Goal: Contribute content: Add original content to the website for others to see

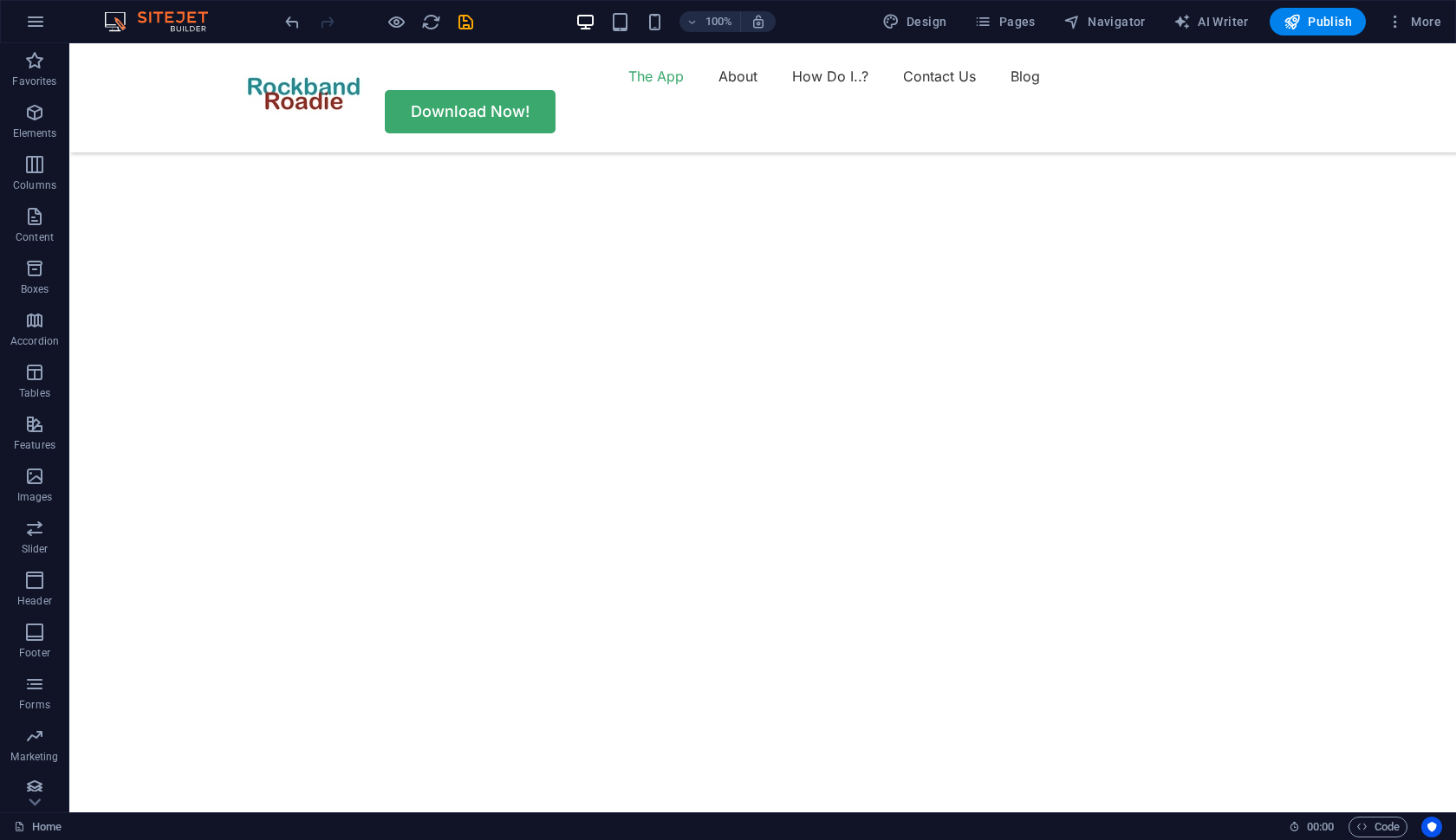
scroll to position [744, 0]
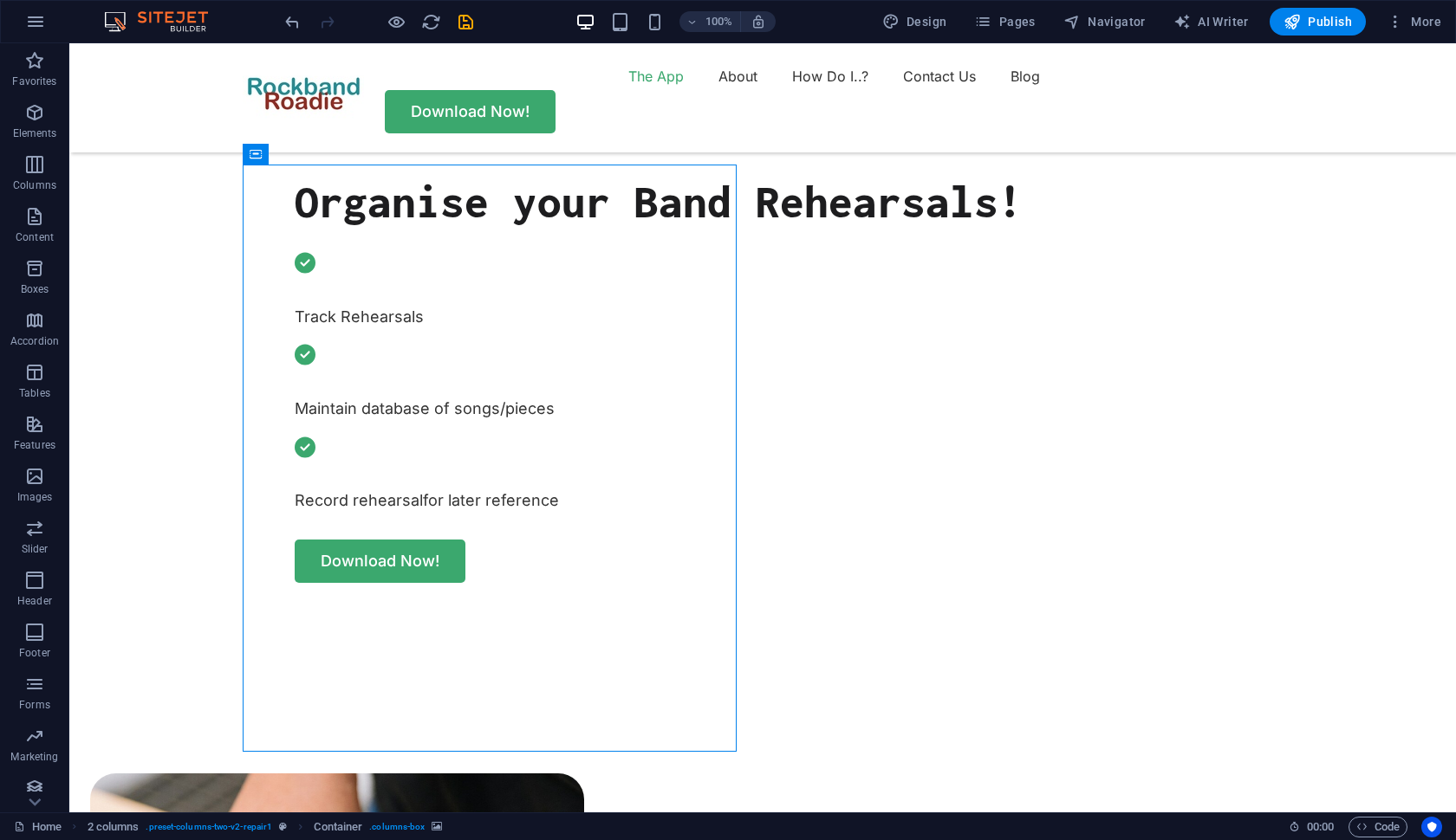
select select "px"
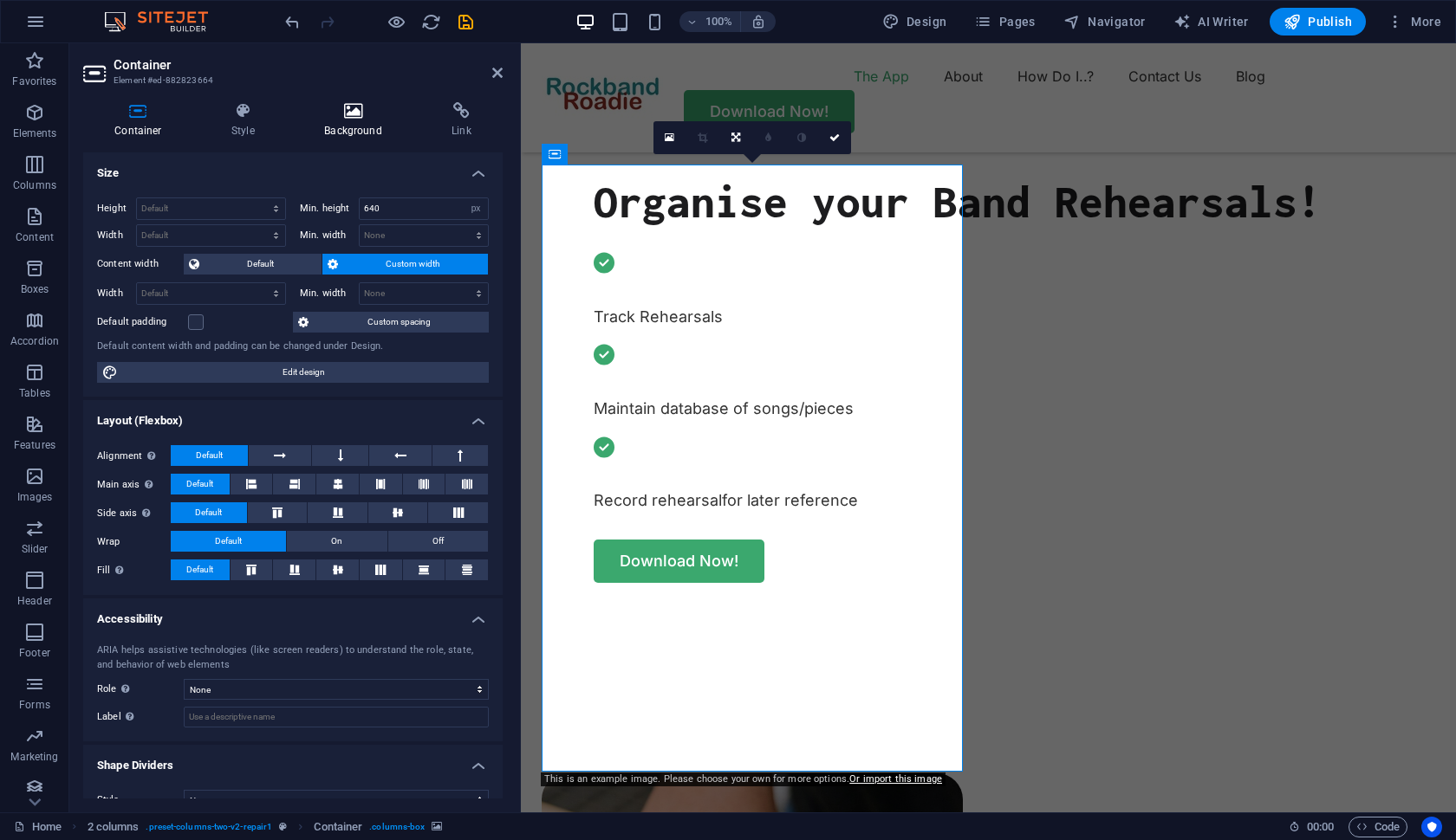
click at [350, 111] on icon at bounding box center [354, 110] width 121 height 17
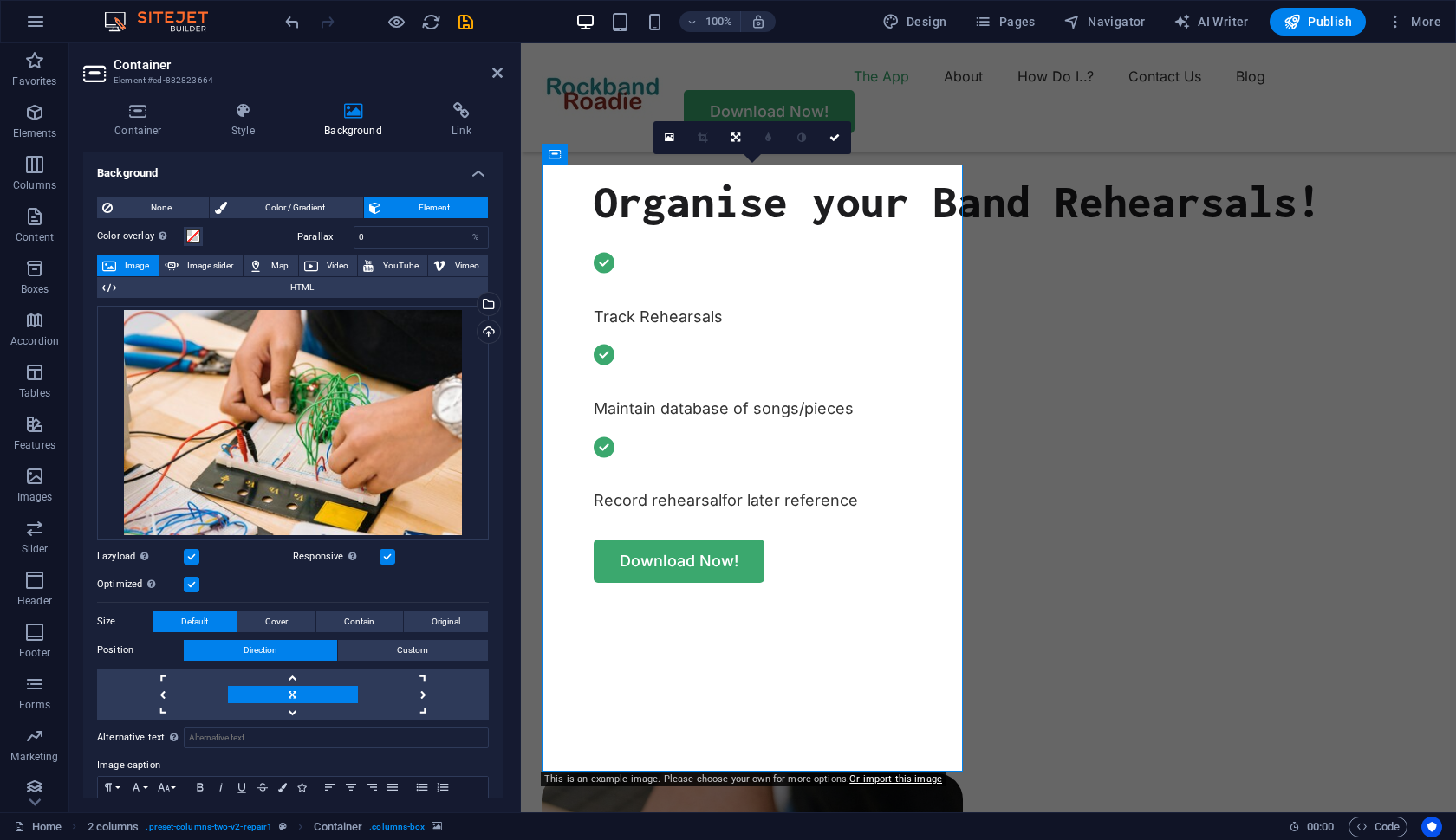
click at [129, 259] on span "Image" at bounding box center [137, 265] width 32 height 21
click at [481, 329] on div "Upload" at bounding box center [487, 334] width 26 height 26
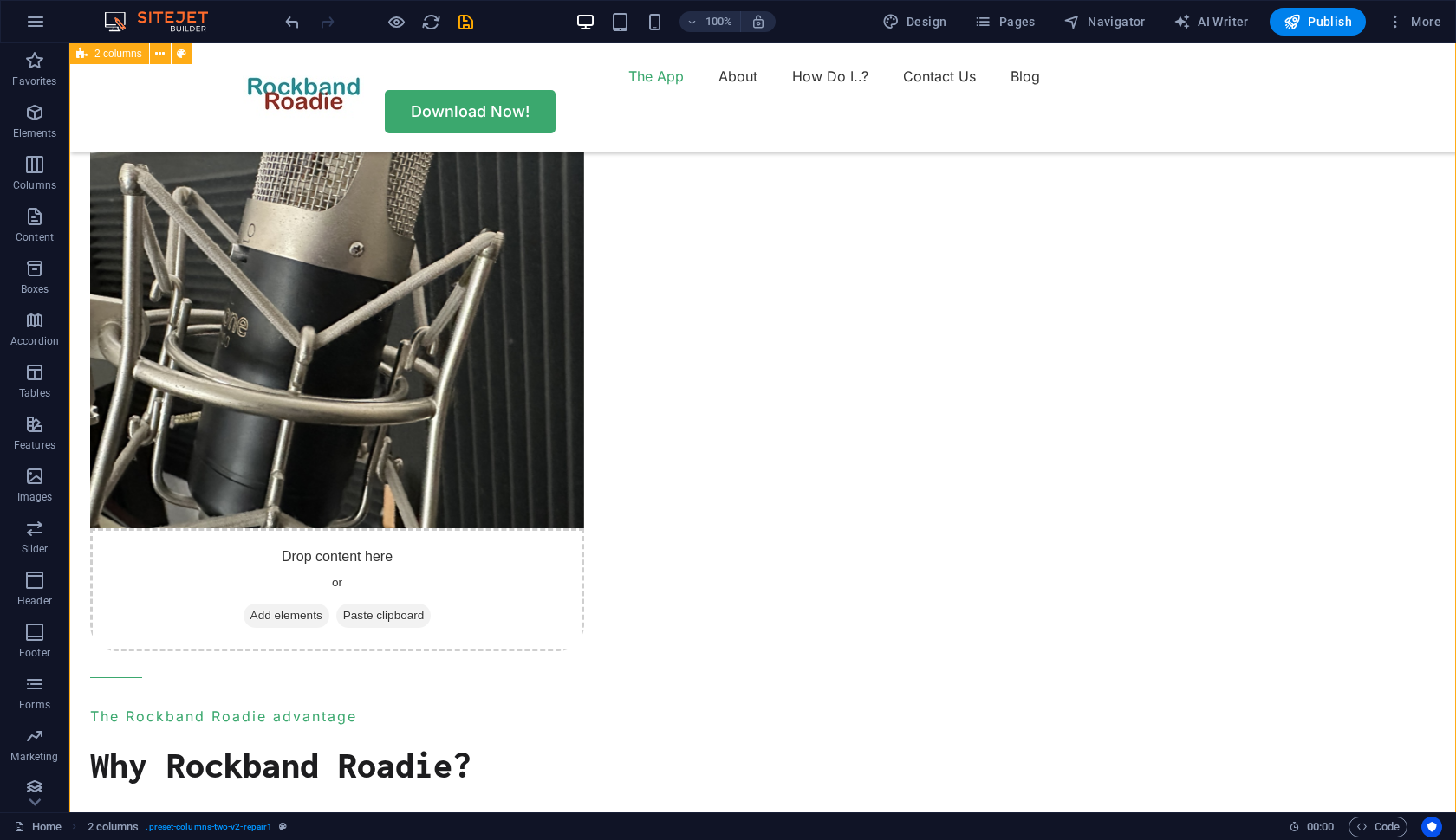
scroll to position [1578, 0]
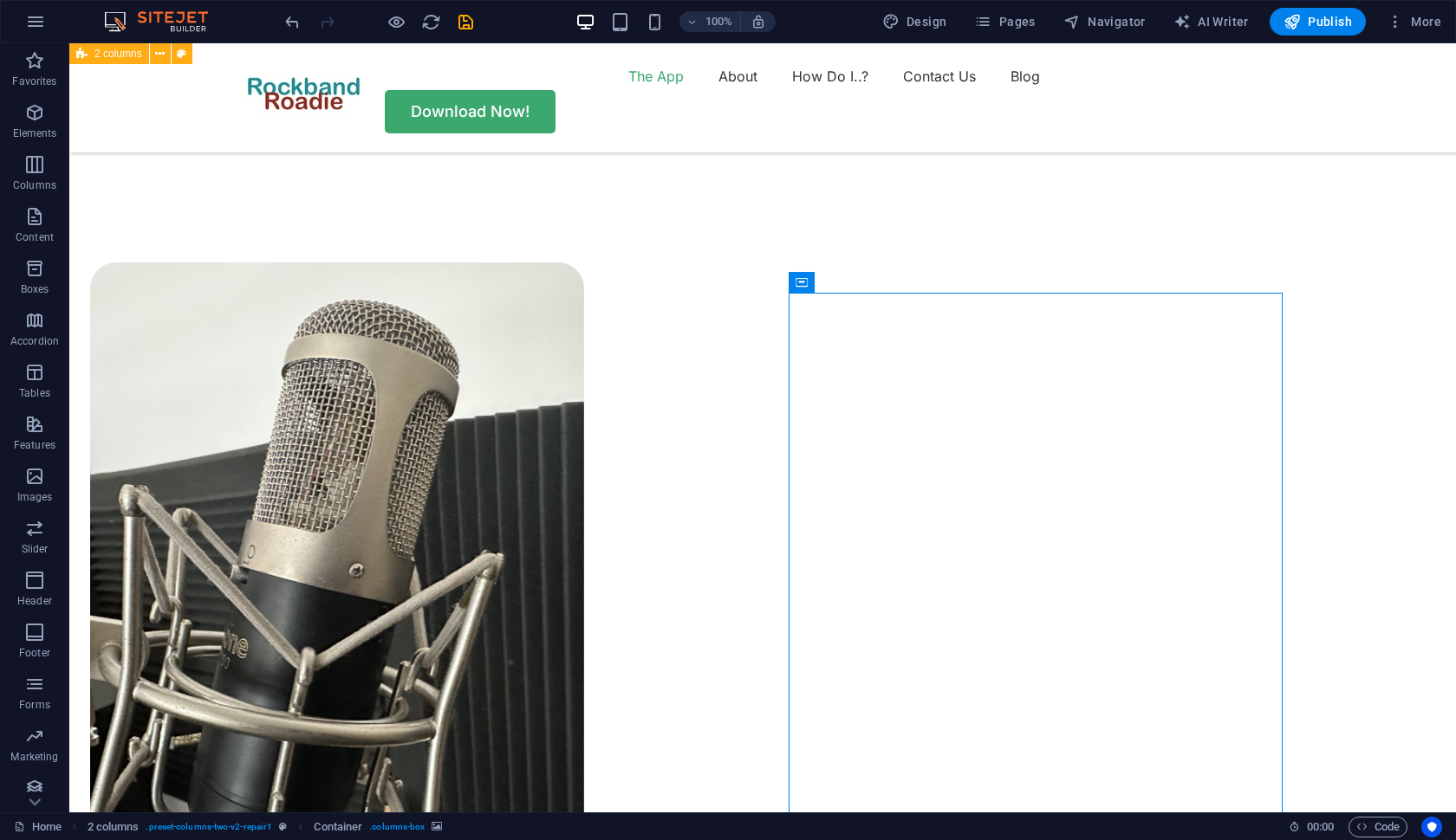
scroll to position [1240, 0]
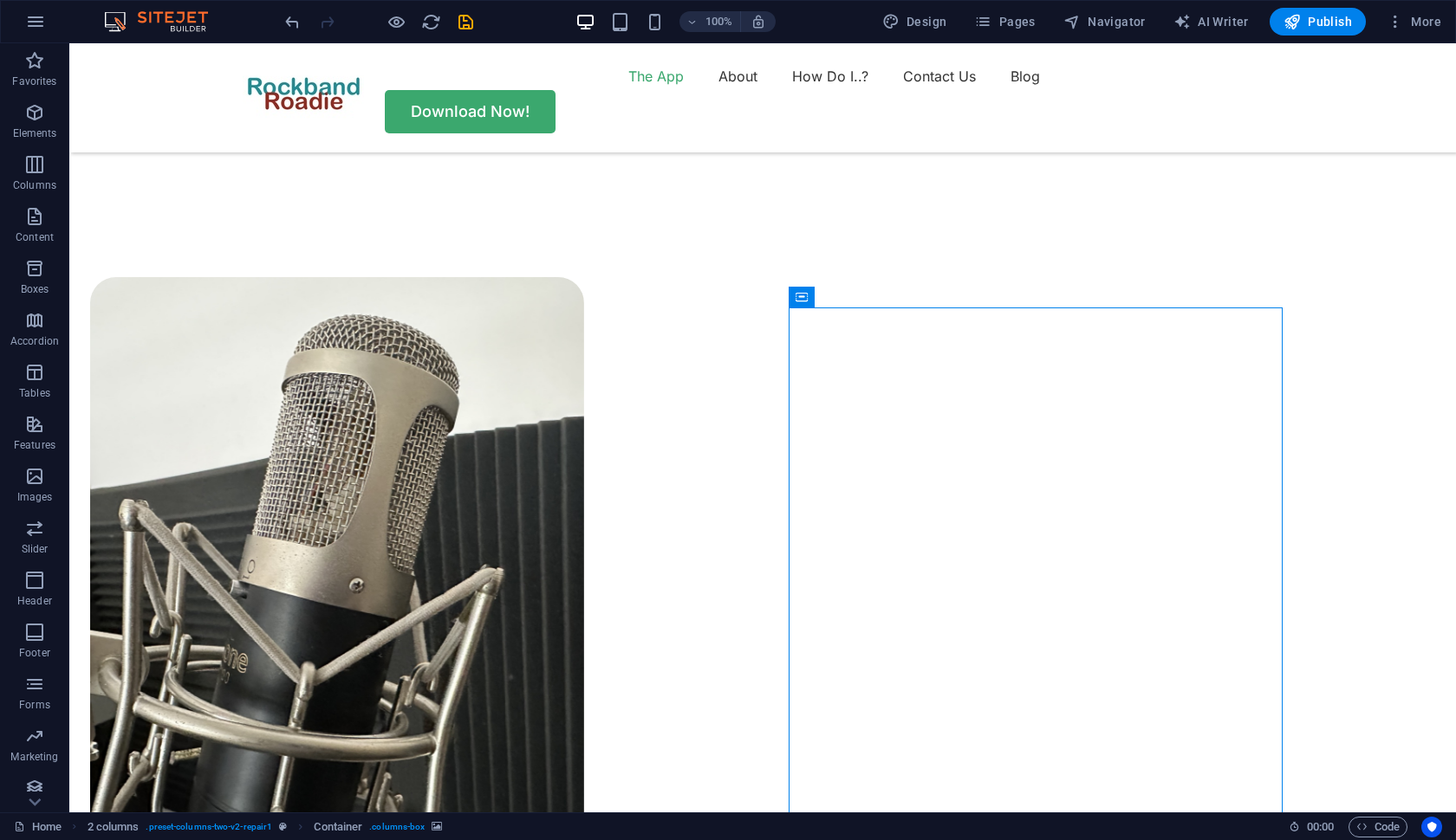
select select "px"
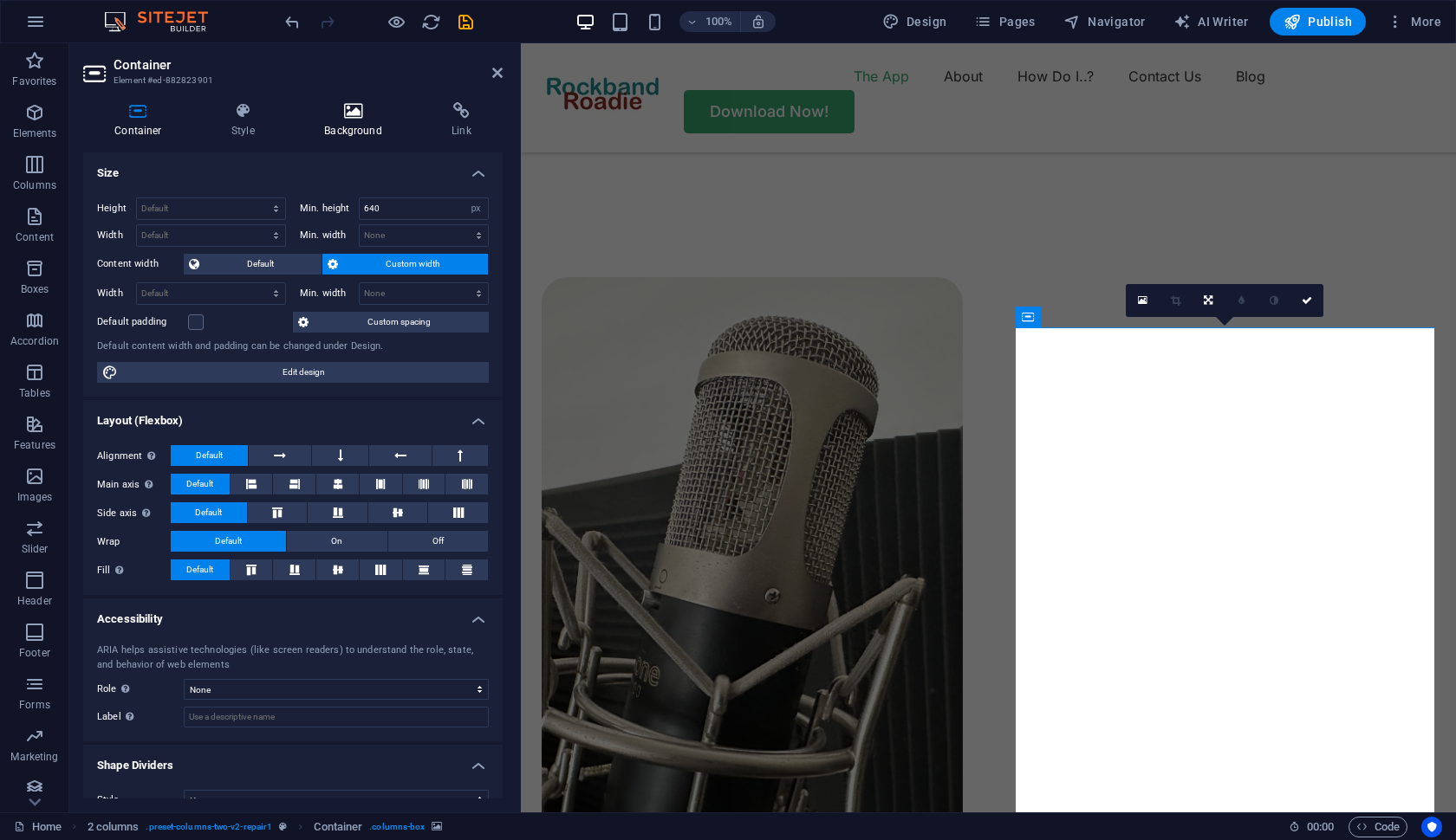
click at [350, 107] on icon at bounding box center [354, 110] width 121 height 17
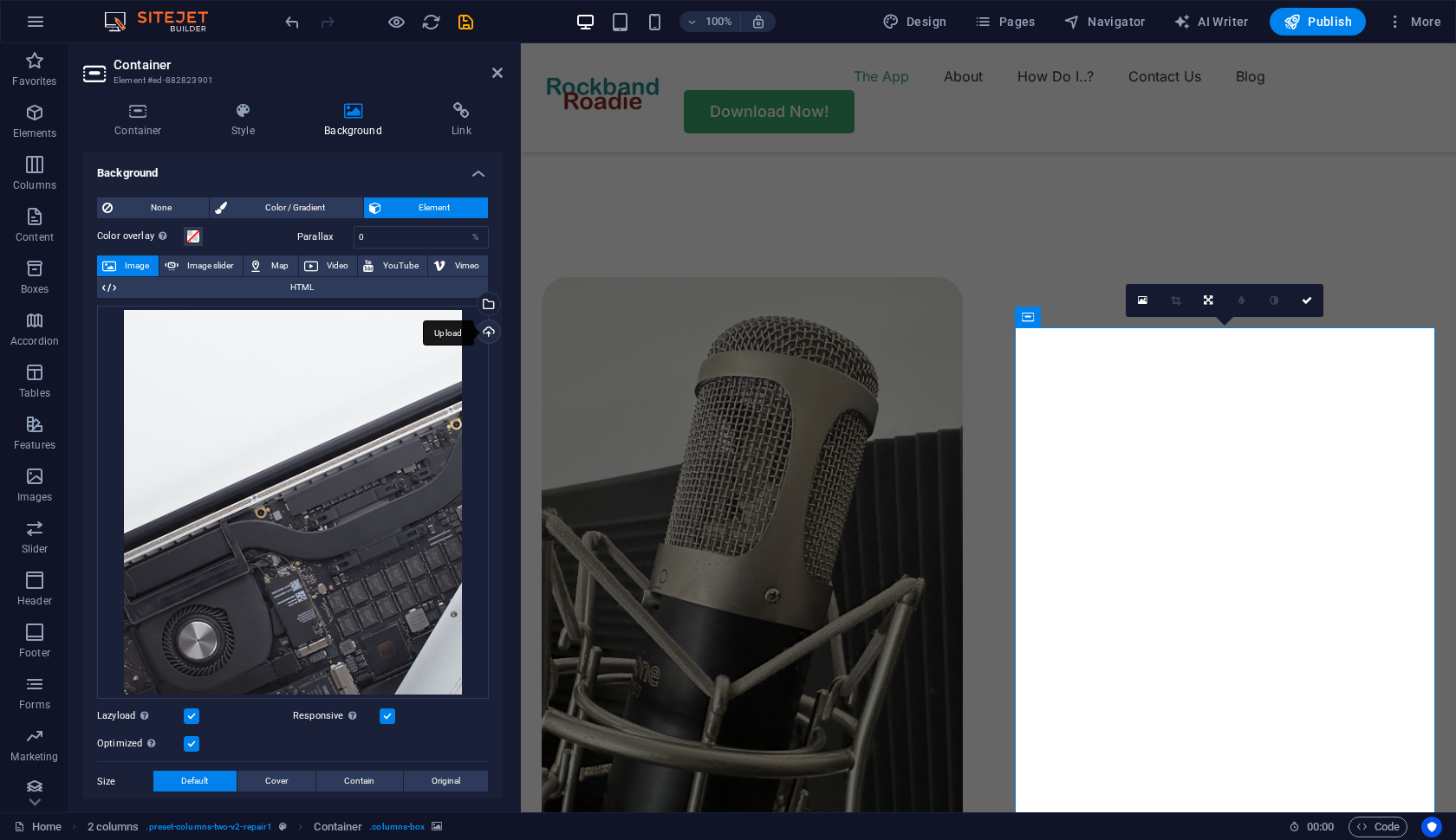
click at [486, 332] on div "Upload" at bounding box center [487, 334] width 26 height 26
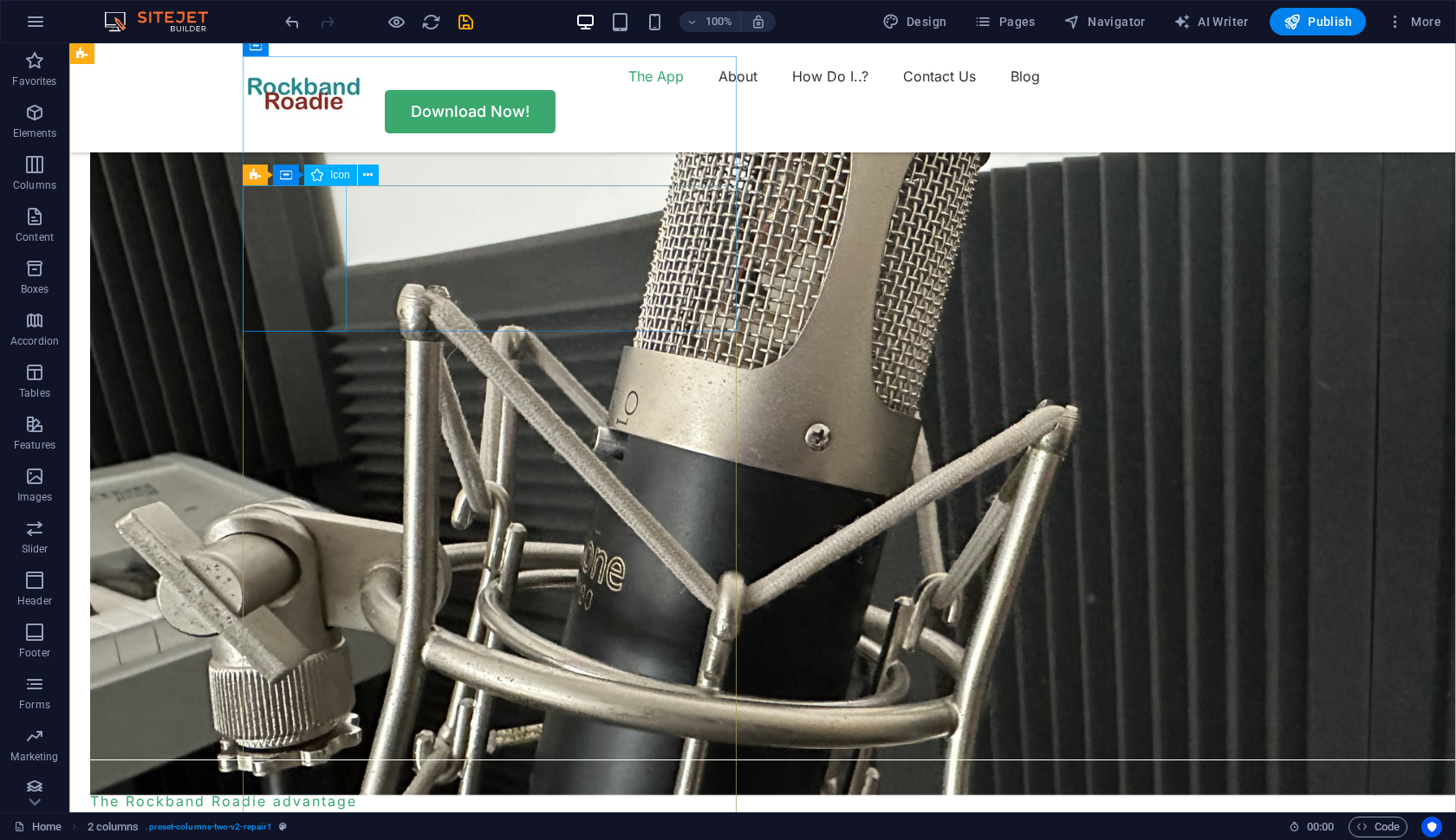
scroll to position [1494, 0]
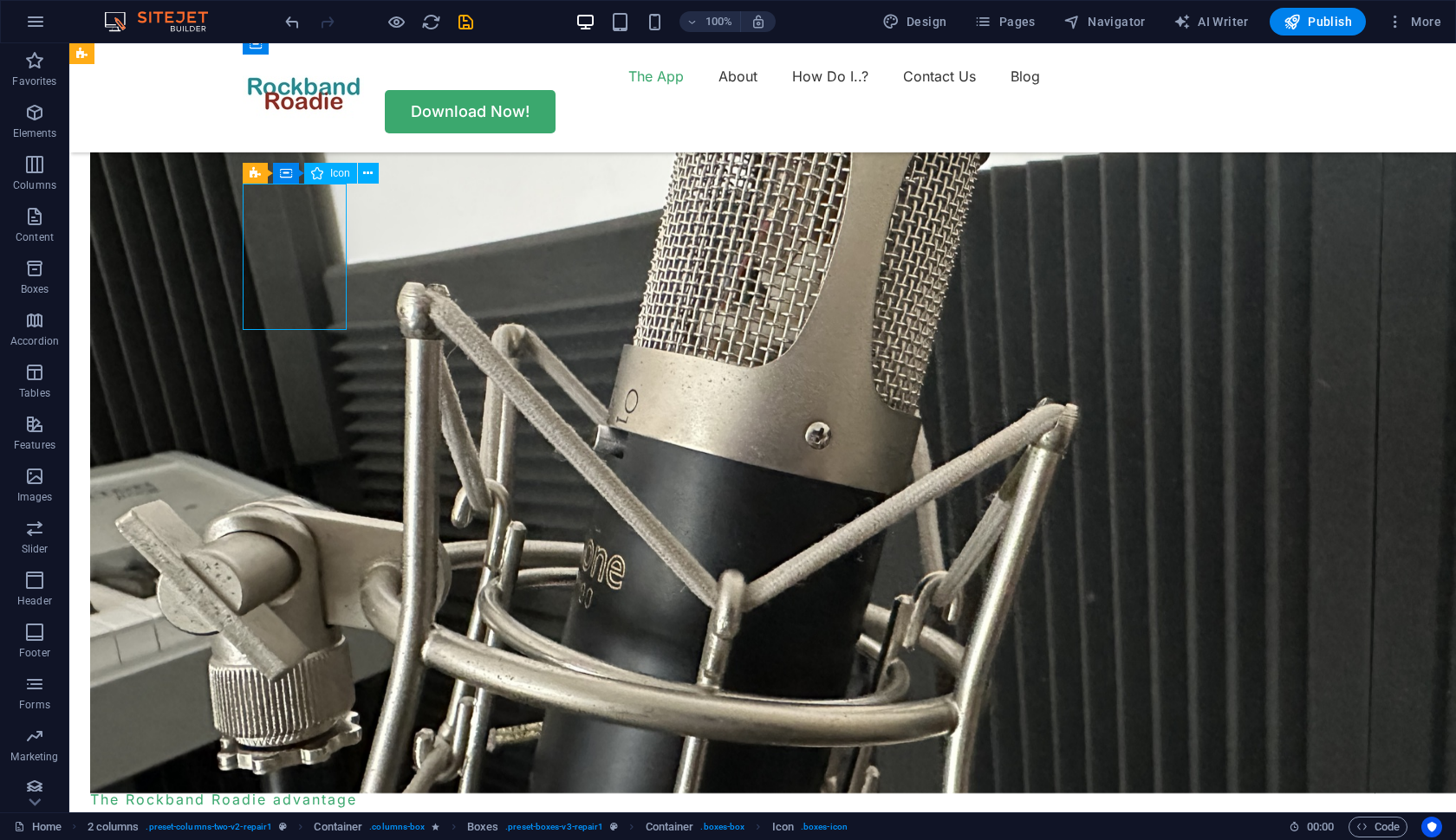
select select "xMidYMid"
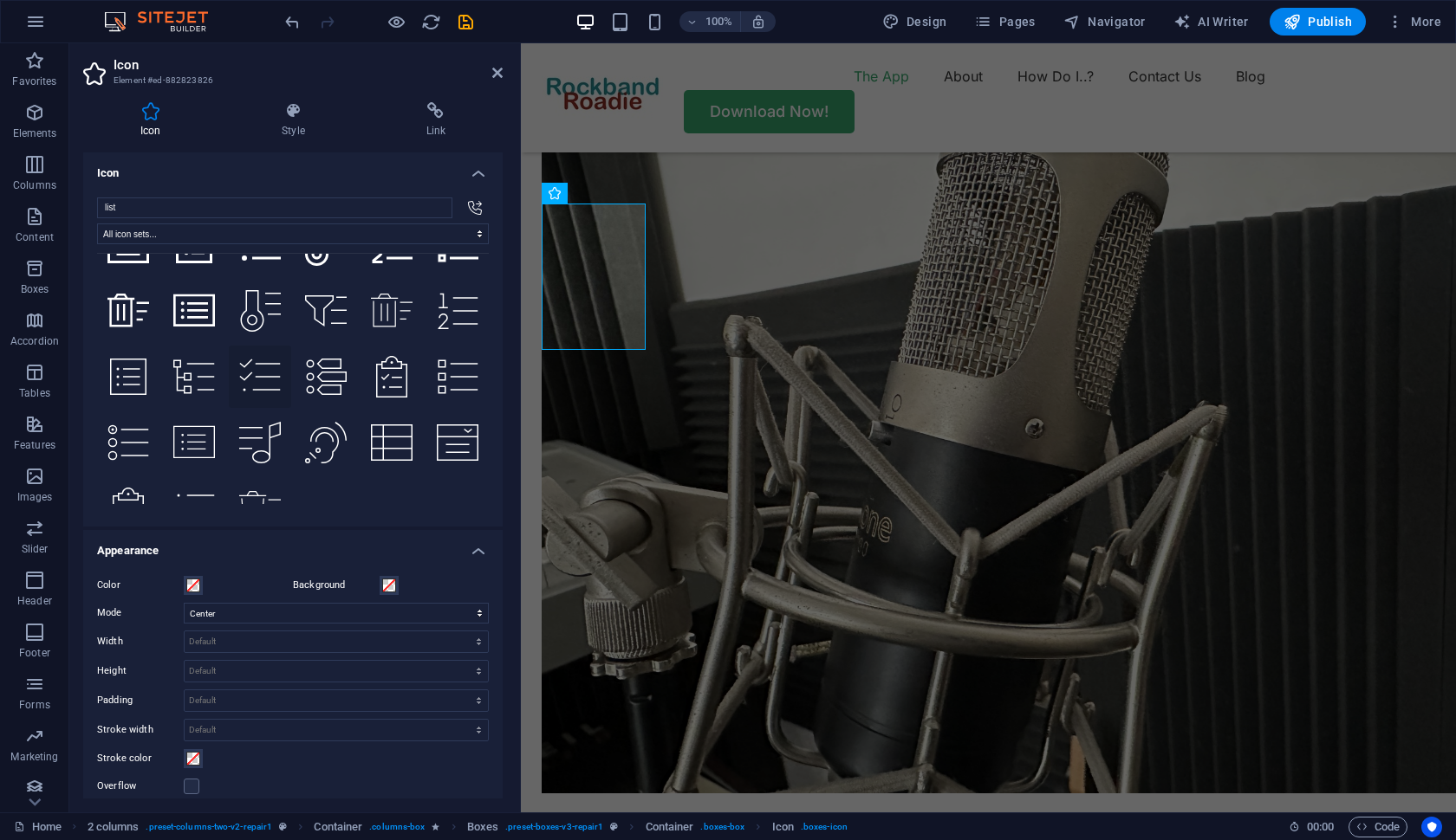
scroll to position [0, 0]
type input "list"
click at [252, 416] on button at bounding box center [260, 442] width 62 height 62
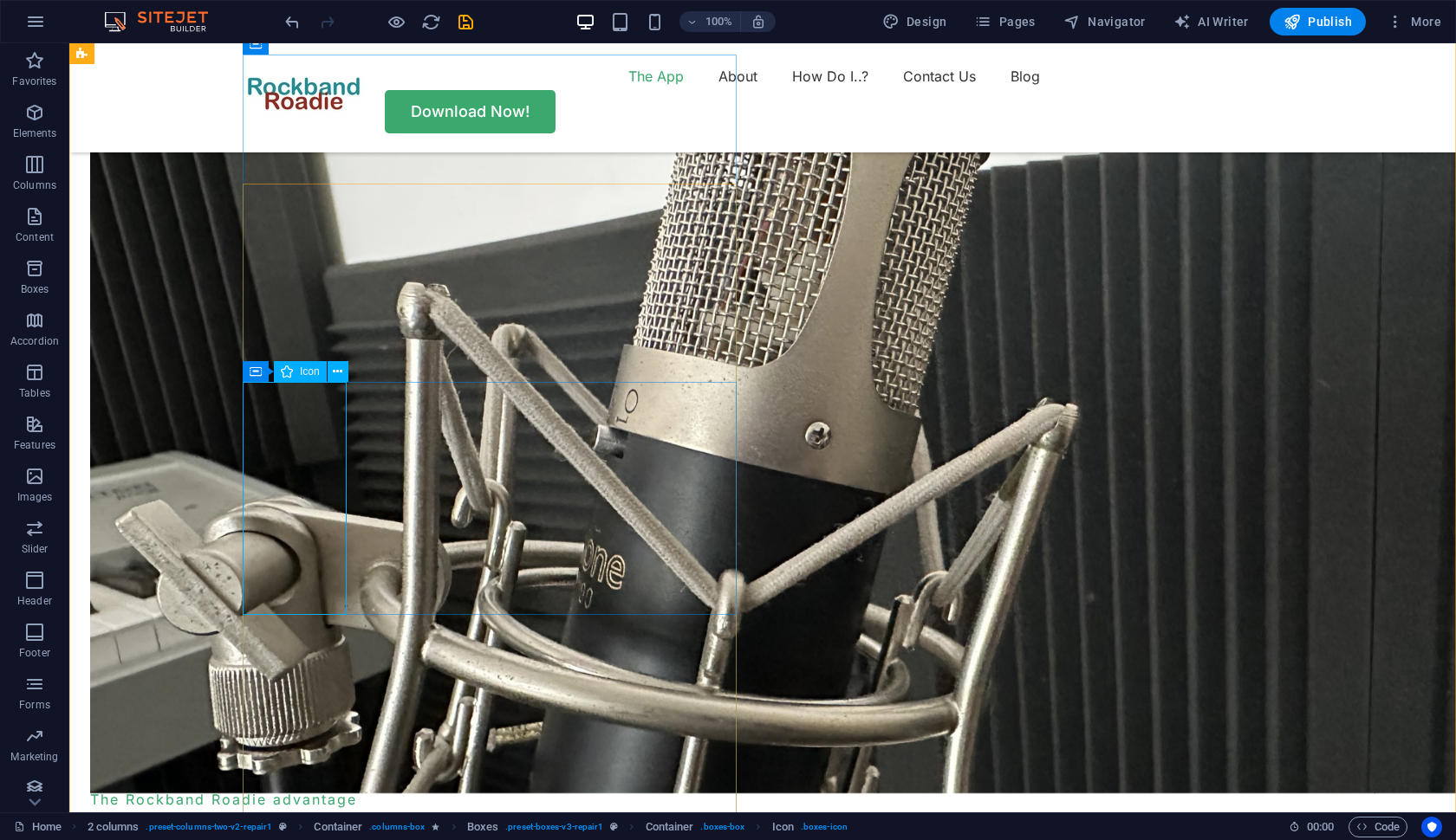
select select "xMidYMid"
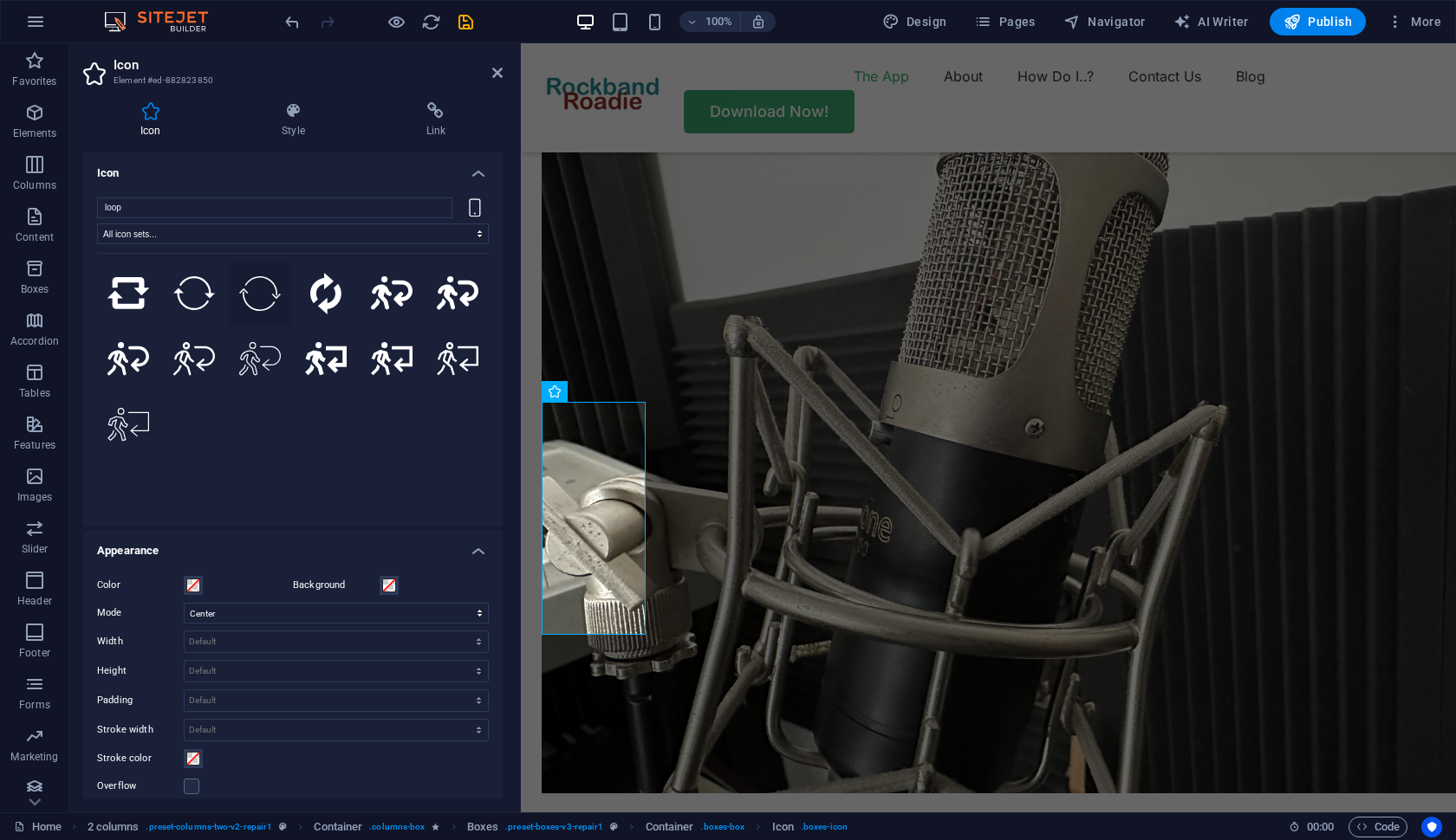
type input "loop"
click at [238, 323] on button at bounding box center [260, 293] width 62 height 62
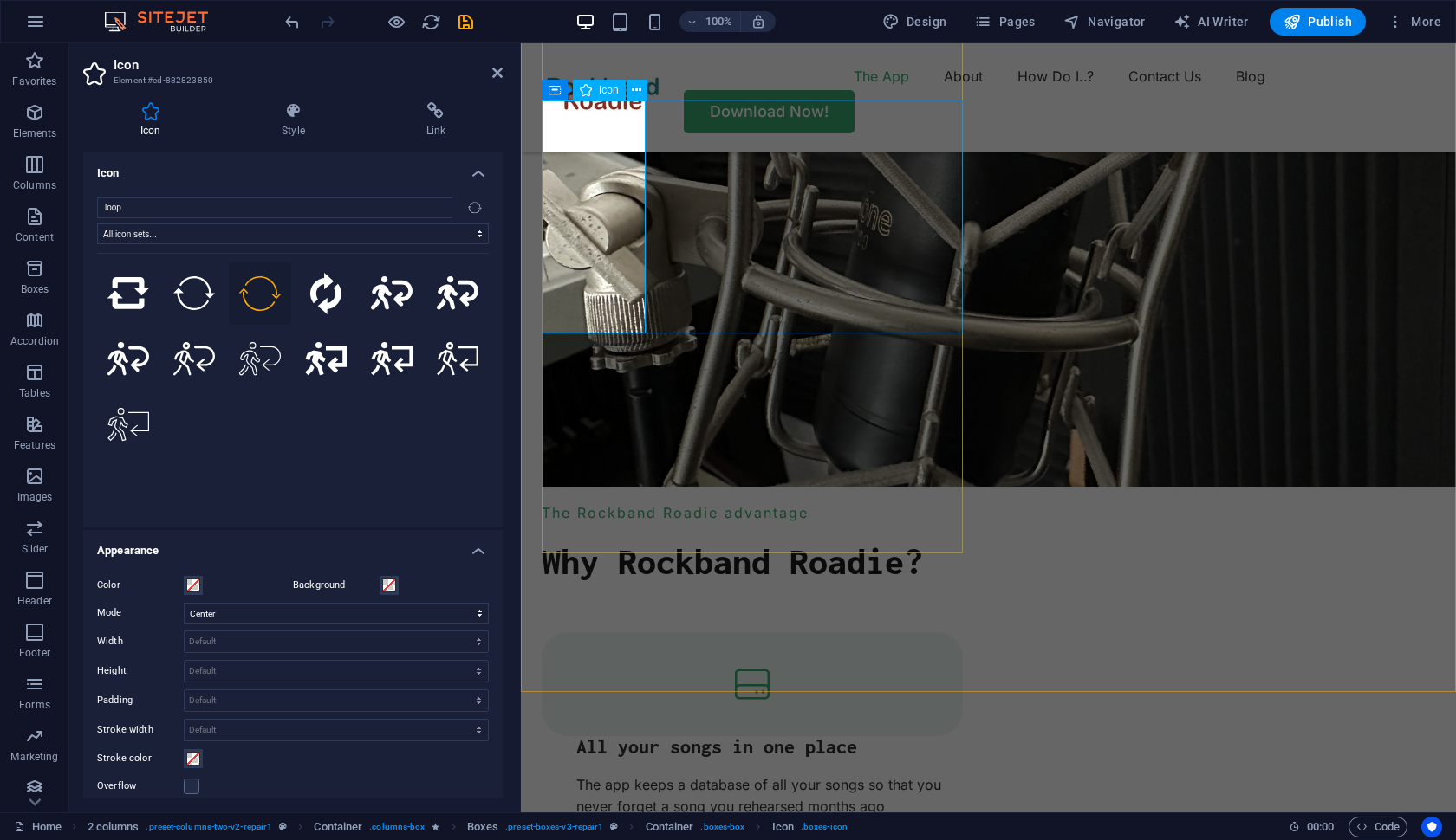
scroll to position [1817, 0]
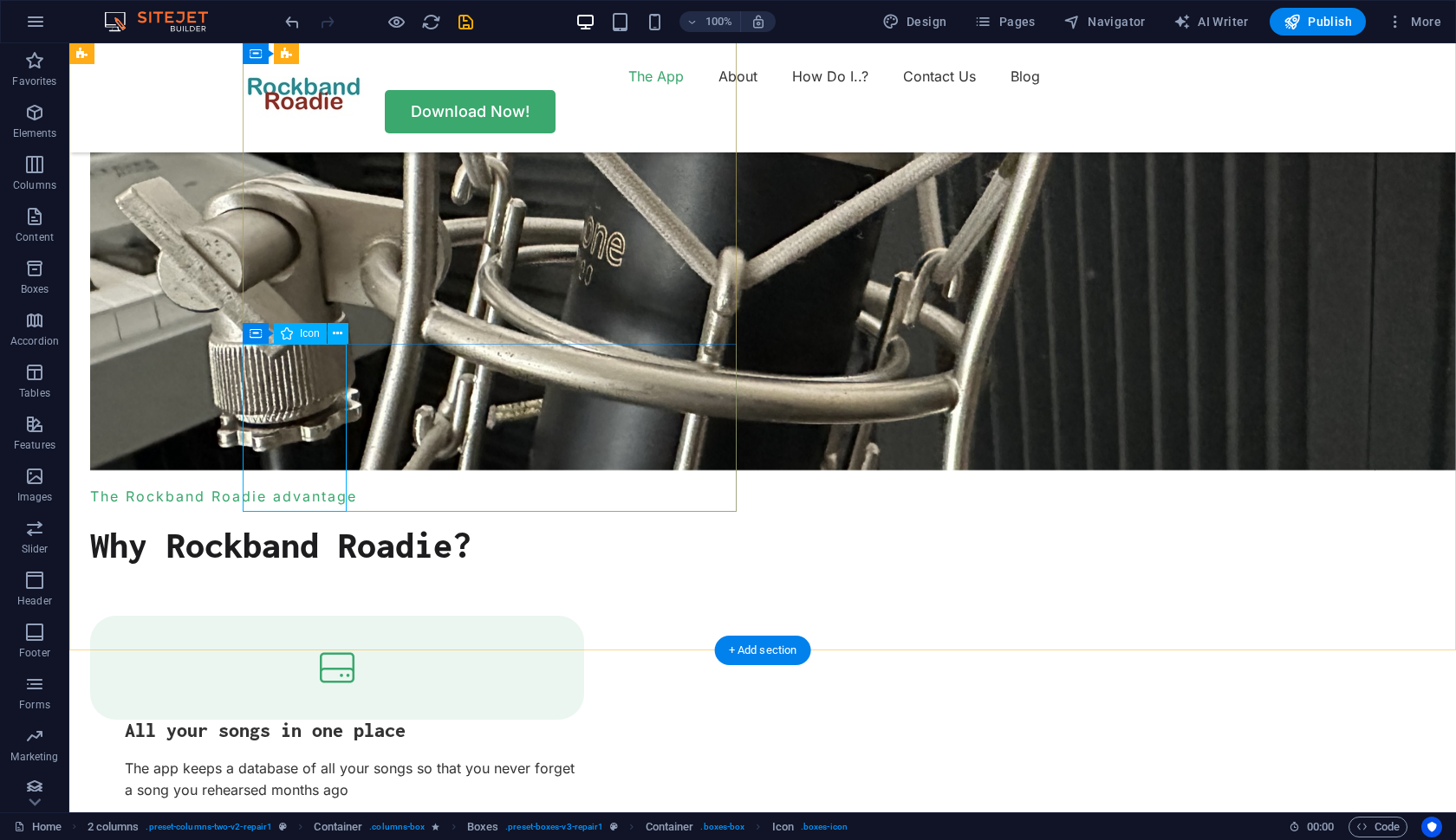
select select "xMidYMid"
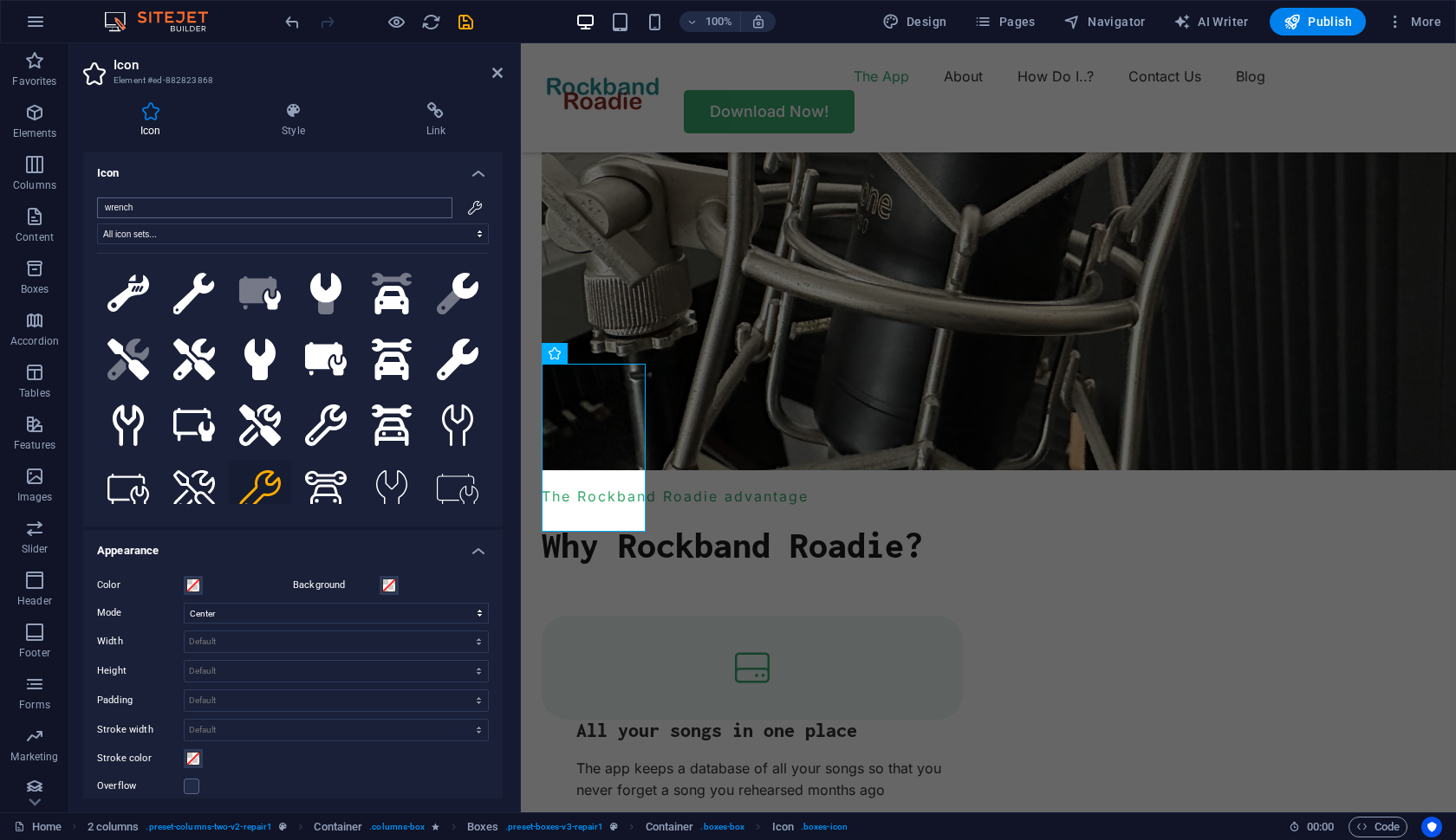
click at [169, 204] on input "wrench" at bounding box center [275, 207] width 356 height 21
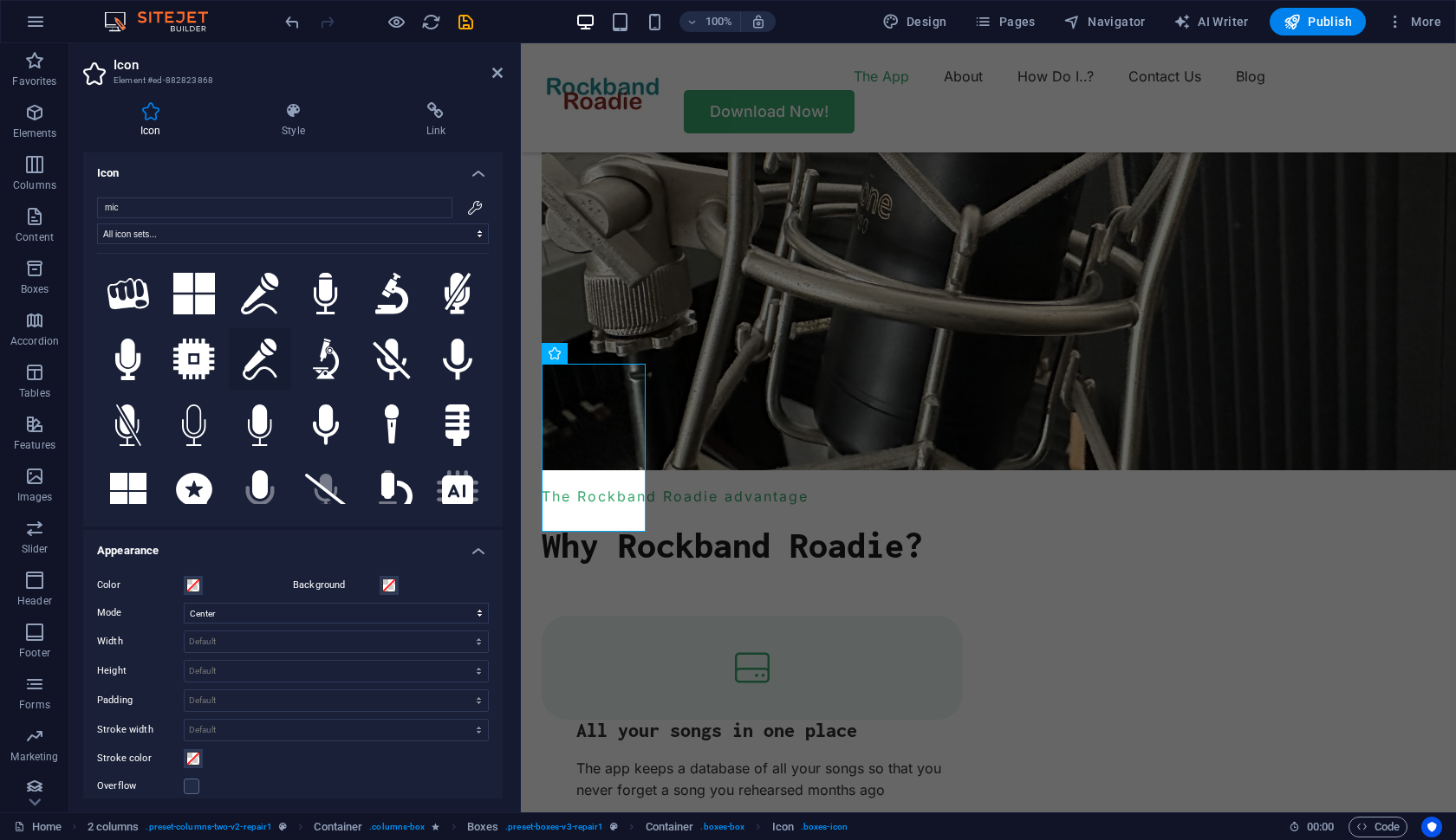
type input "mic"
click at [248, 340] on button at bounding box center [260, 359] width 62 height 62
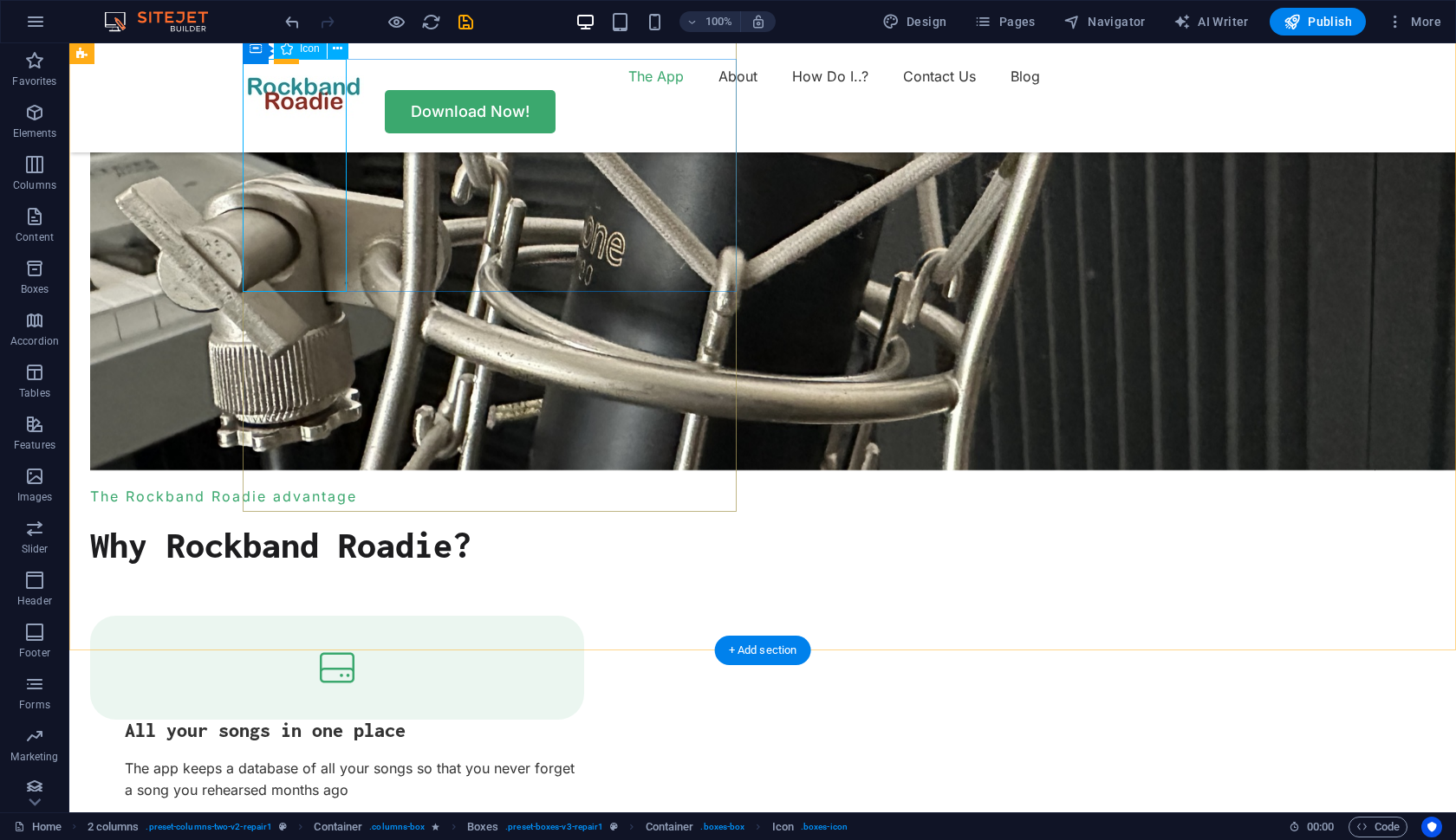
select select "xMidYMid"
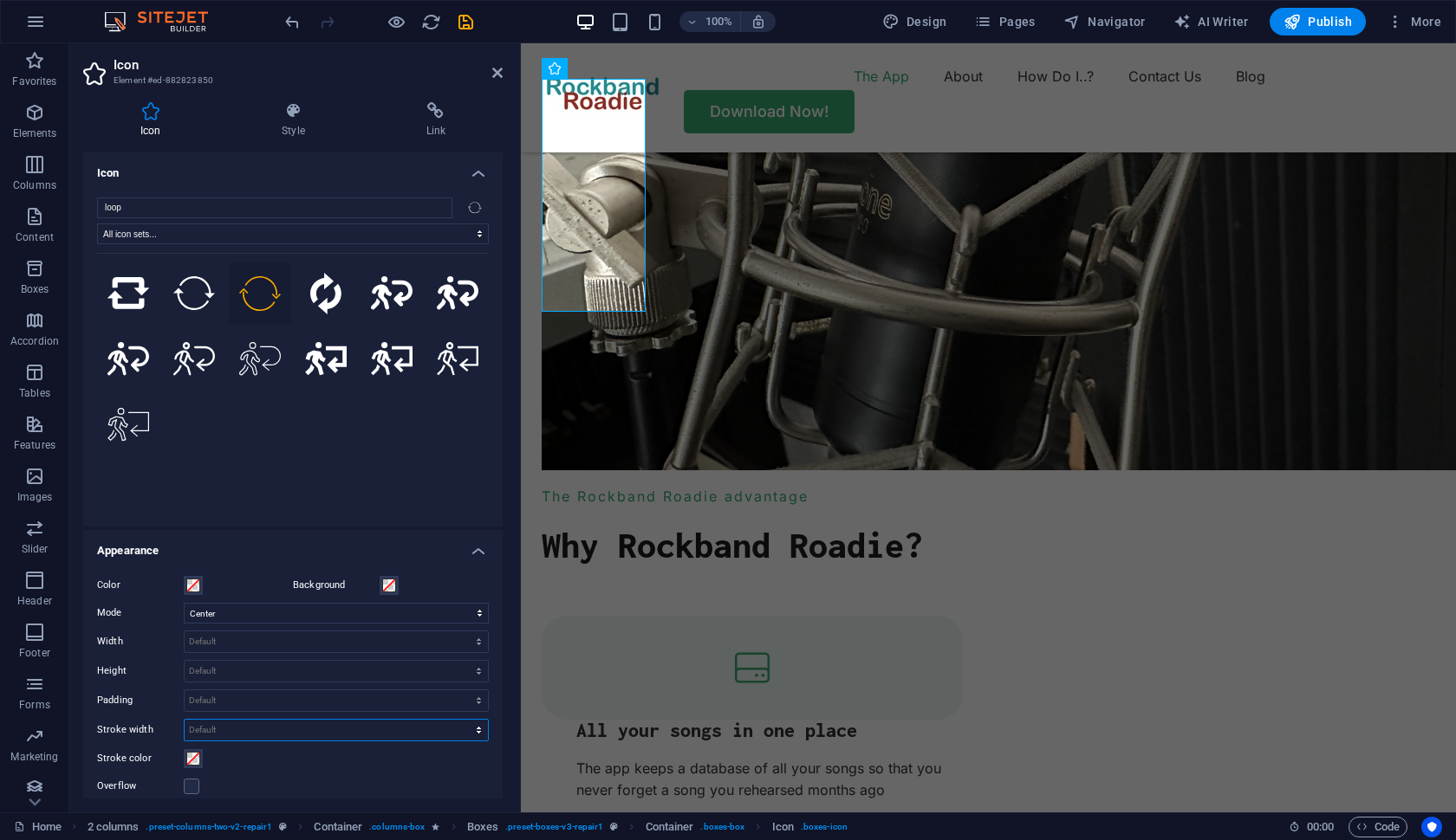
select select "px"
type input "0"
click at [232, 726] on input "0" at bounding box center [336, 730] width 303 height 21
type input "2"
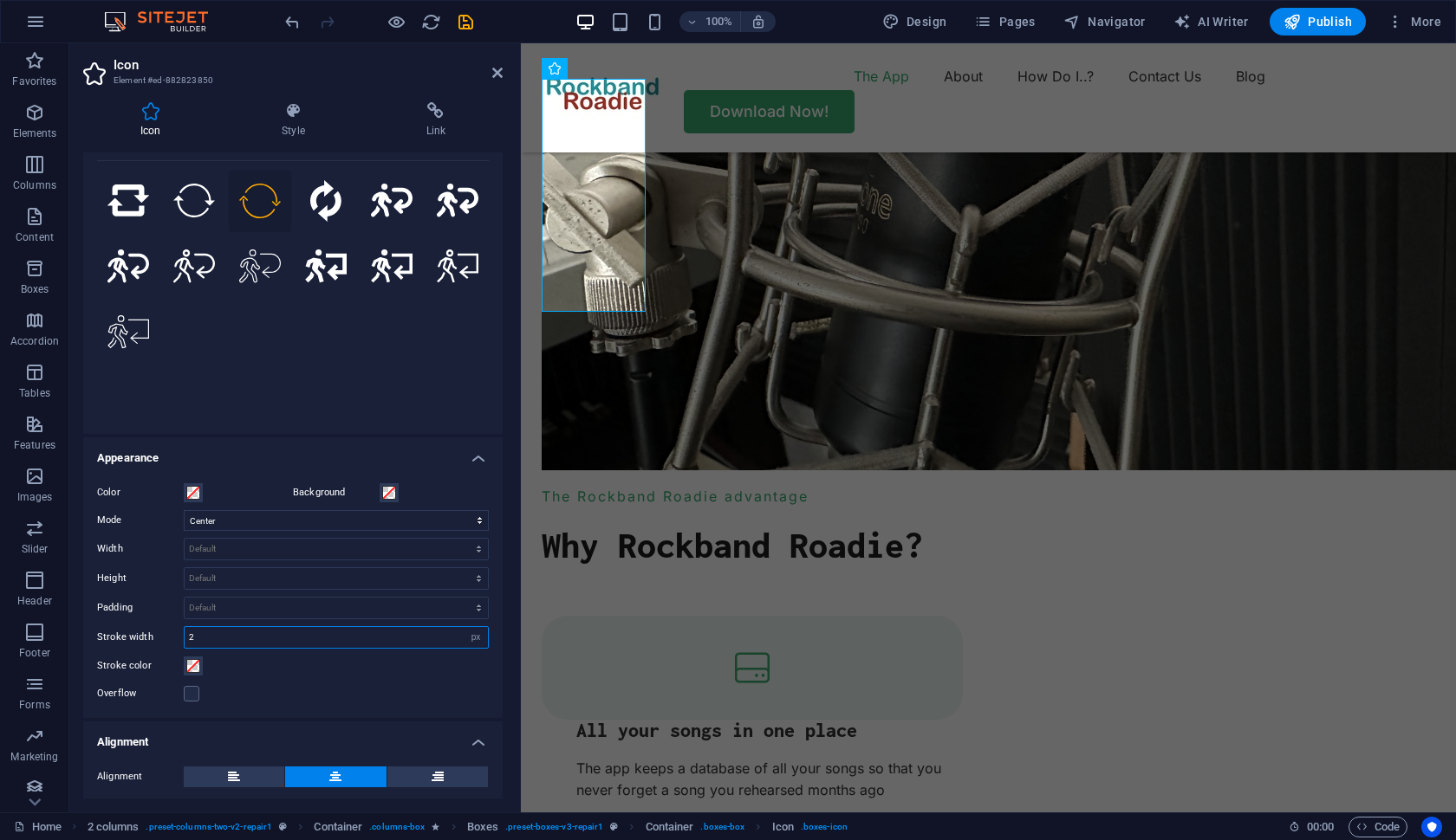
scroll to position [79, 0]
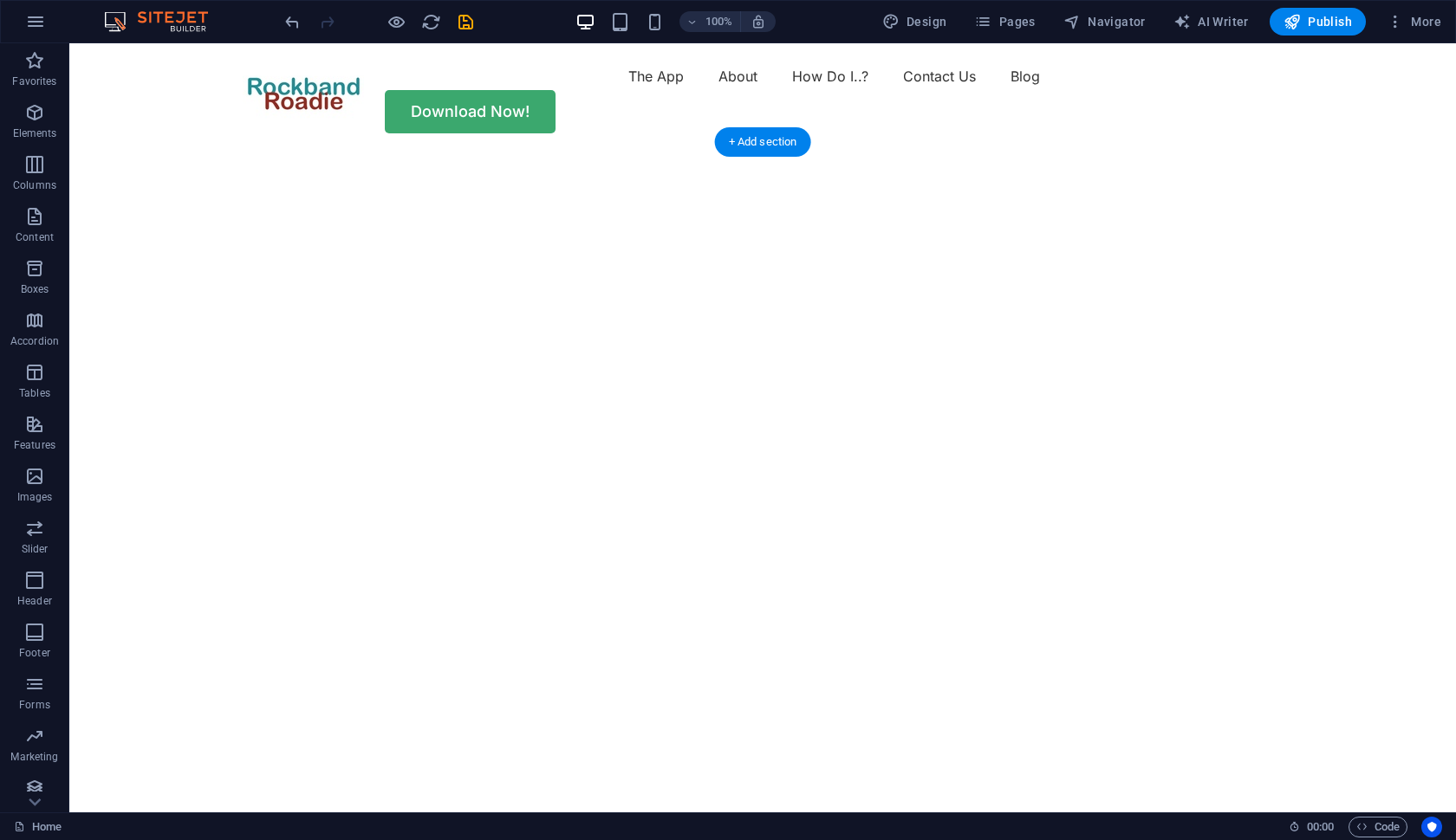
scroll to position [0, 0]
click at [1210, 90] on div "Download Now!" at bounding box center [762, 112] width 1040 height 44
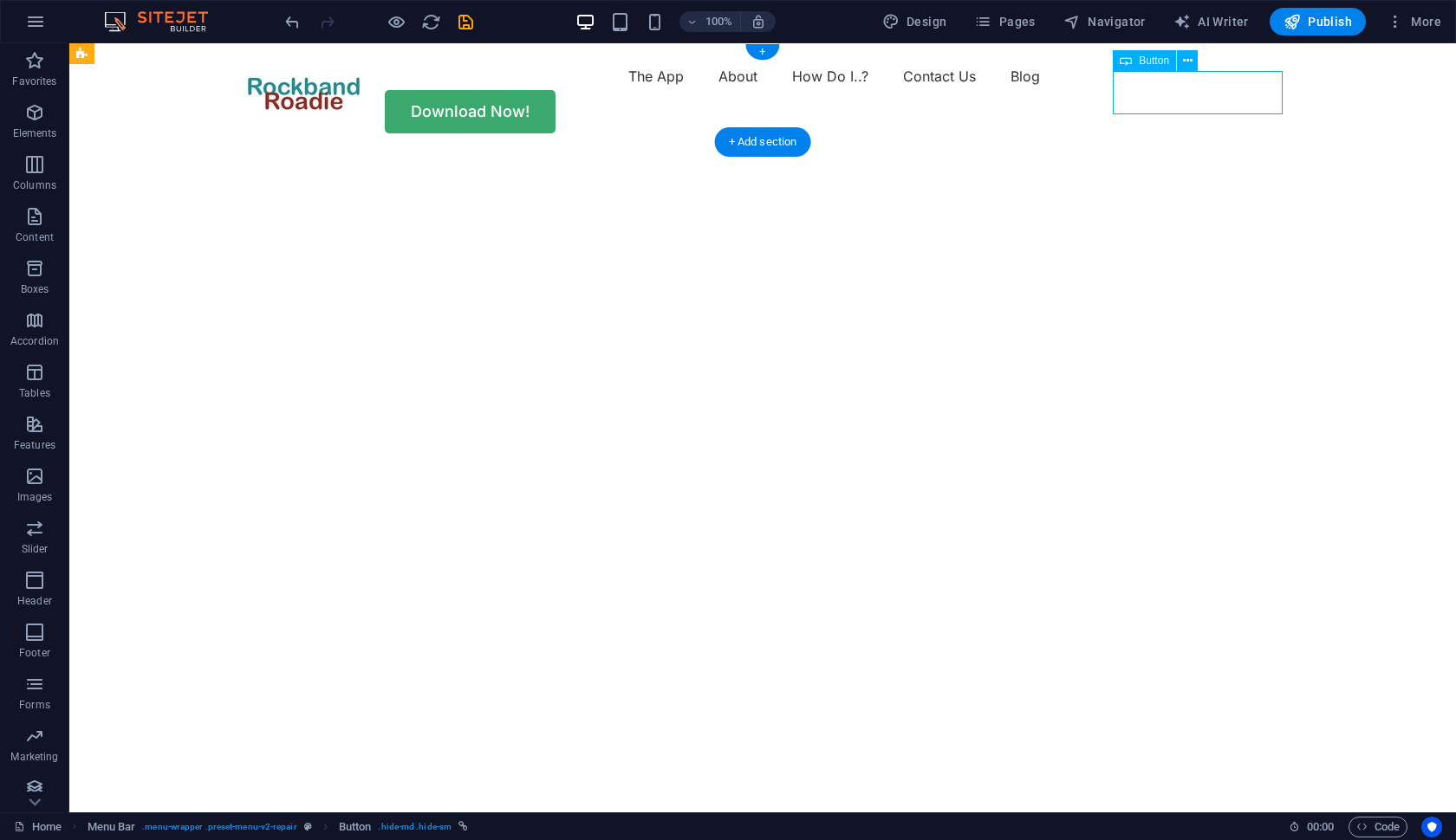
click at [1210, 90] on div "Download Now!" at bounding box center [762, 112] width 1040 height 44
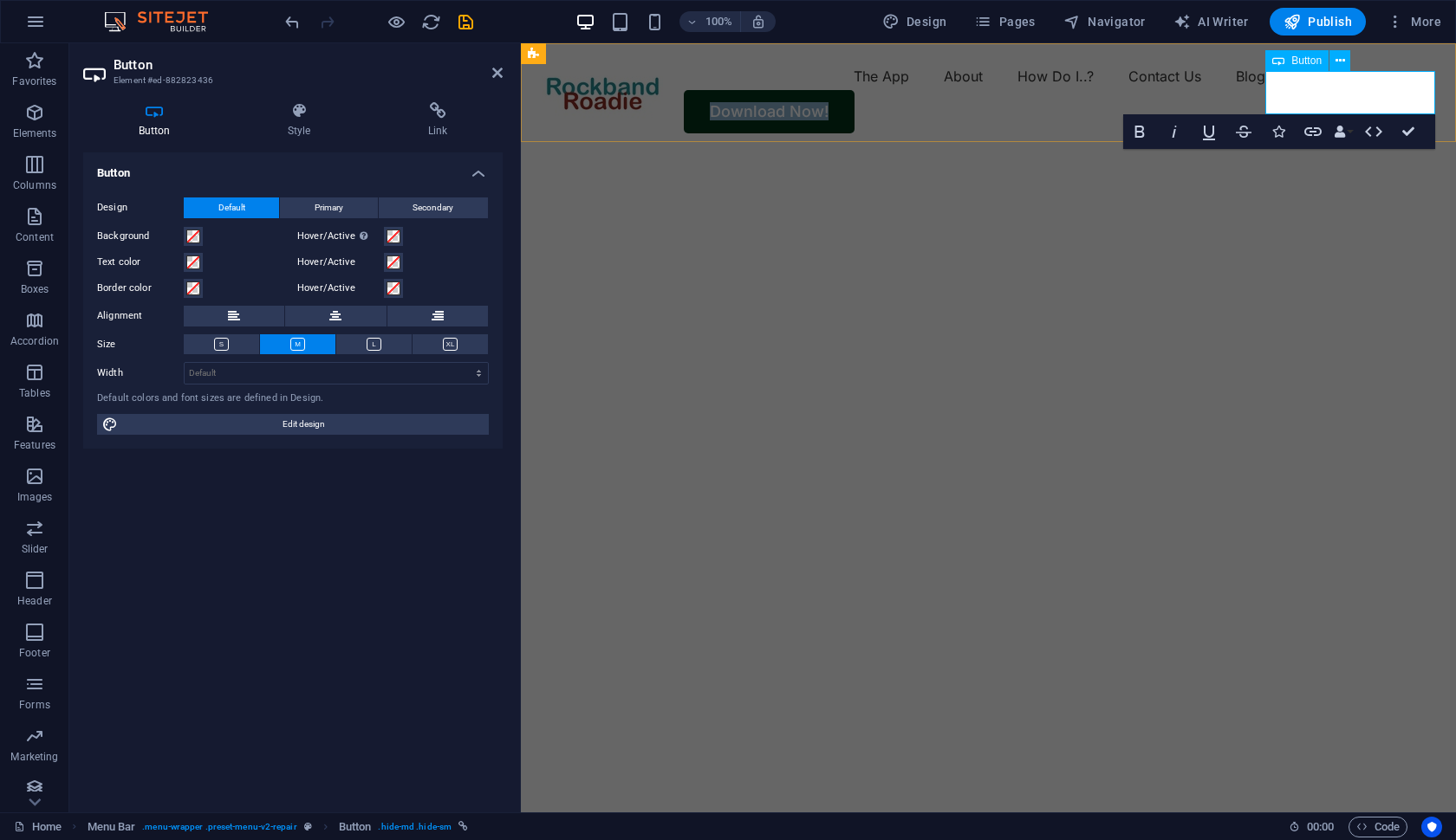
scroll to position [1, 0]
click at [440, 122] on h4 "Link" at bounding box center [437, 120] width 130 height 37
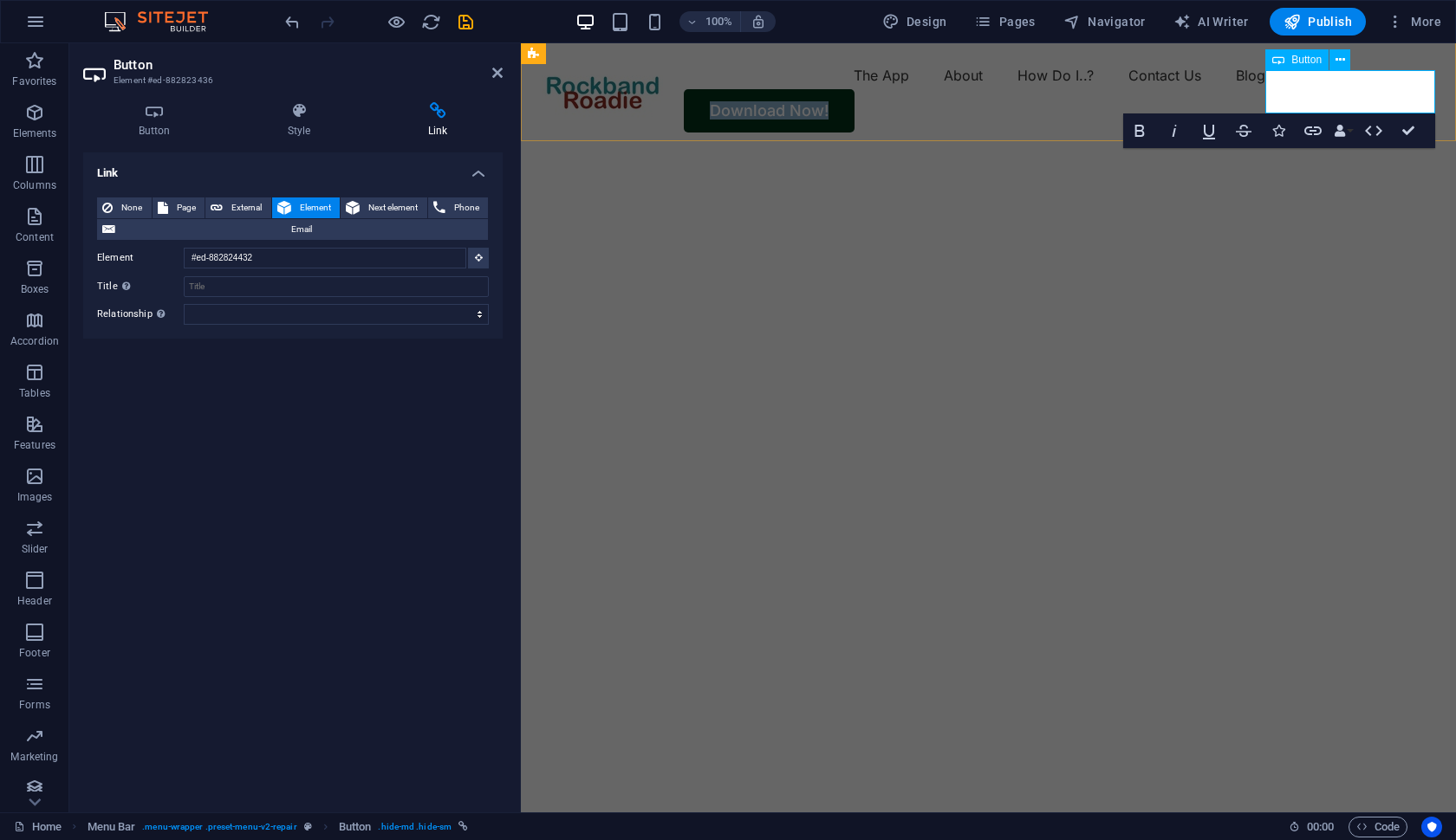
click at [854, 90] on link "Download Now!" at bounding box center [769, 111] width 170 height 44
click at [854, 93] on link "Download Now!" at bounding box center [769, 111] width 170 height 44
drag, startPoint x: 273, startPoint y: 151, endPoint x: 284, endPoint y: 154, distance: 11.4
click at [275, 151] on div "Button Style Link Button Design Default Primary Secondary Background Hover/Acti…" at bounding box center [292, 450] width 419 height 696
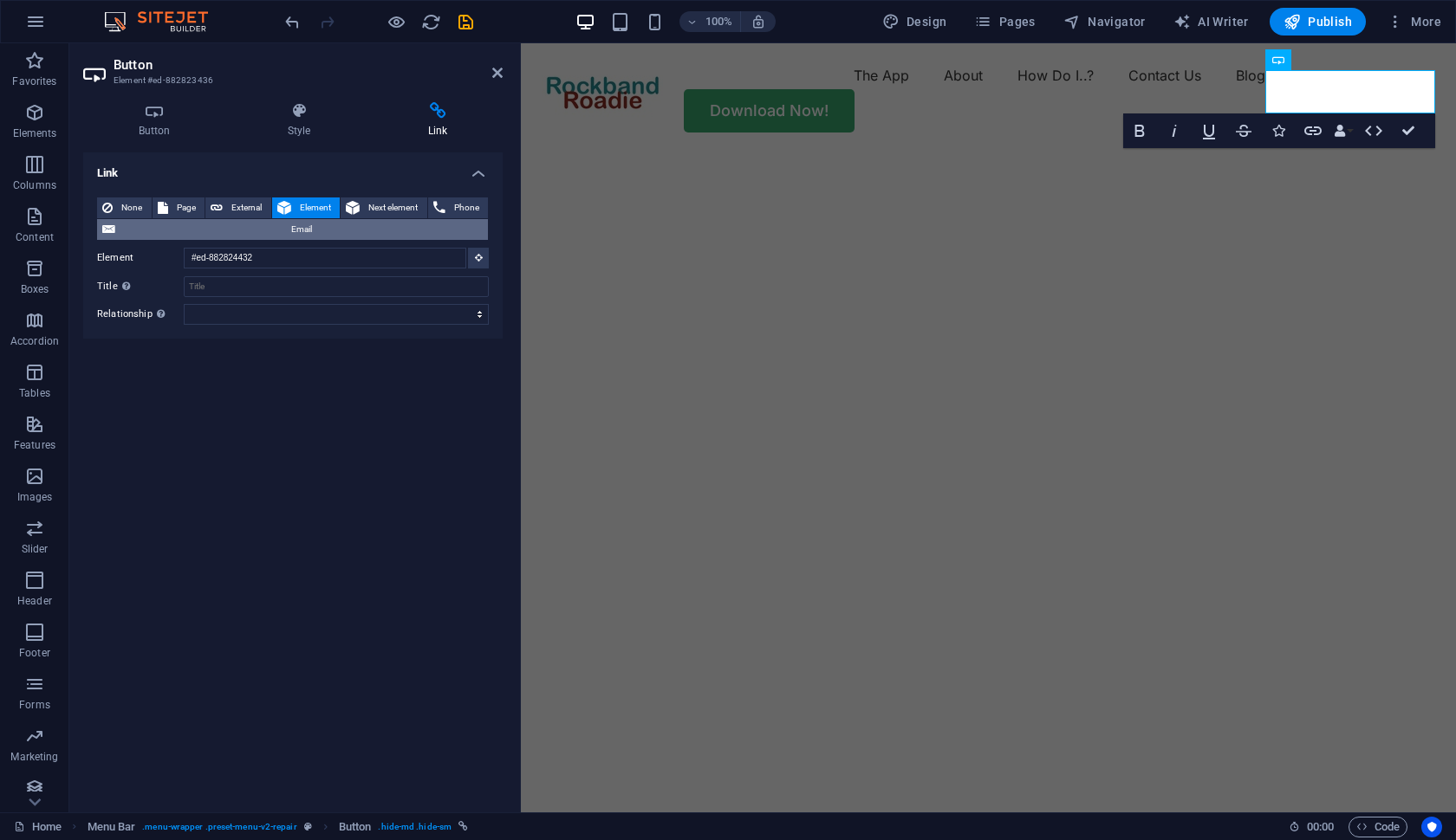
click at [316, 225] on span "Email" at bounding box center [302, 229] width 363 height 21
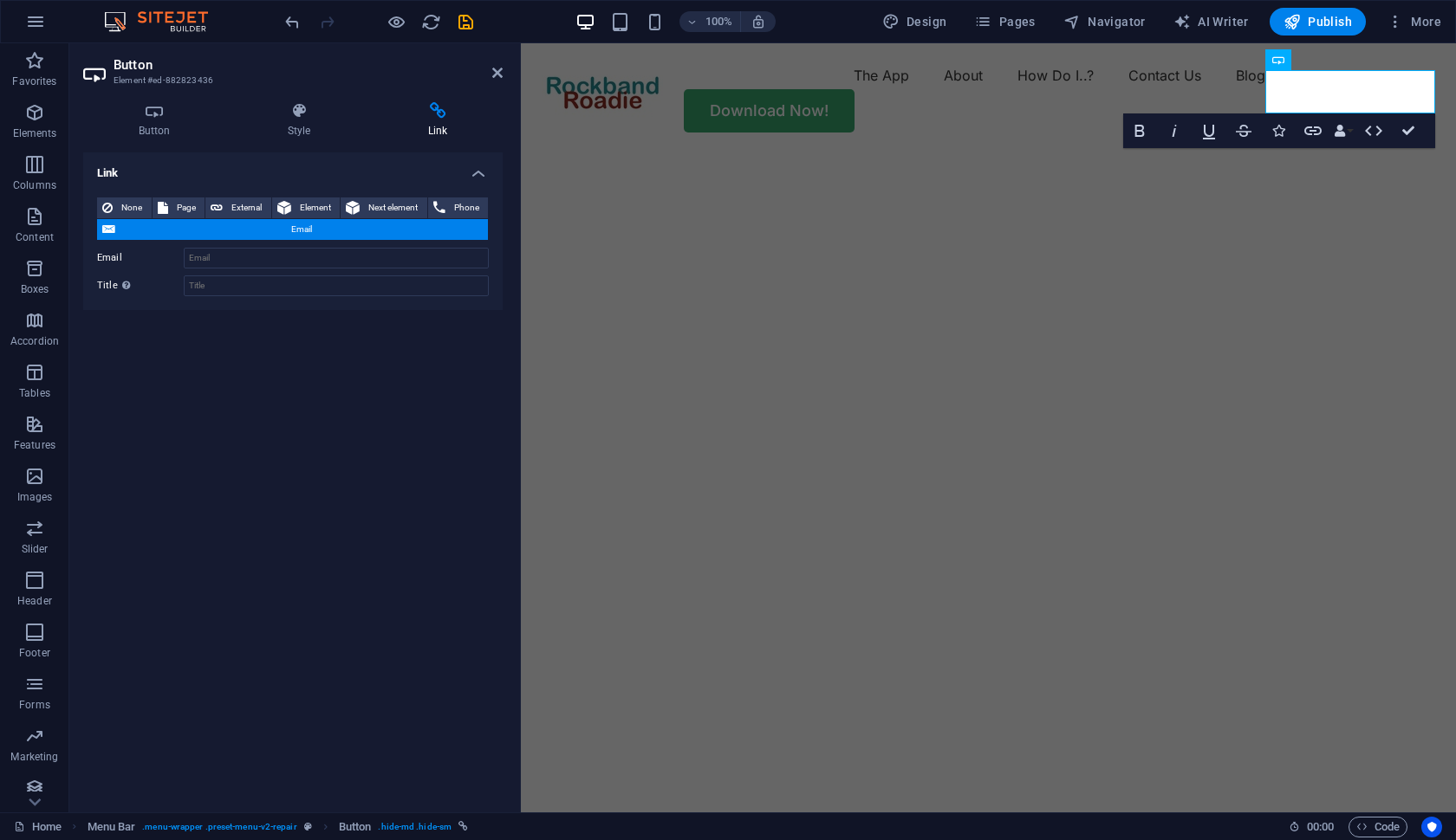
click at [319, 166] on h4 "Link" at bounding box center [292, 167] width 419 height 31
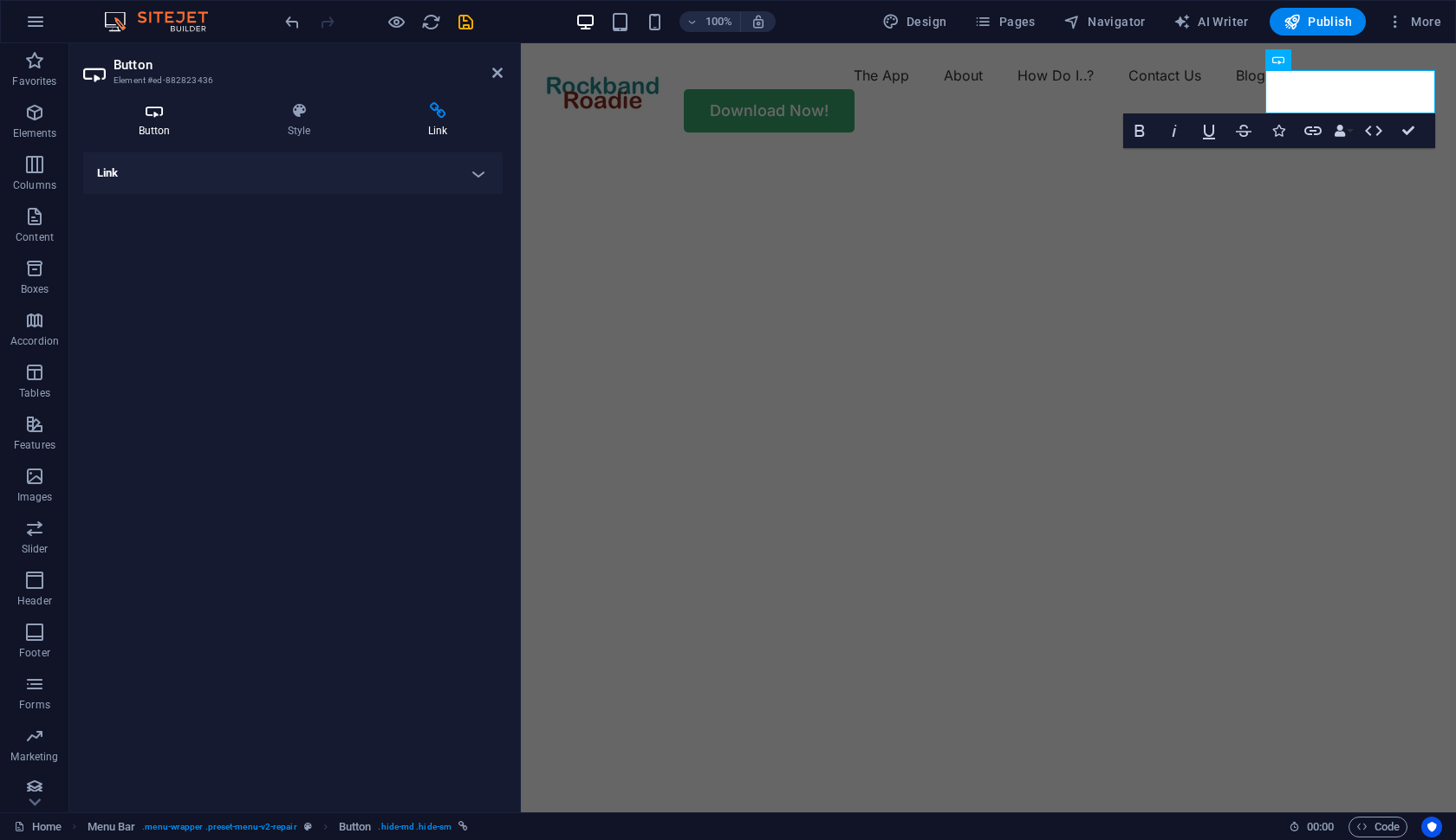
click at [153, 113] on icon at bounding box center [154, 110] width 142 height 17
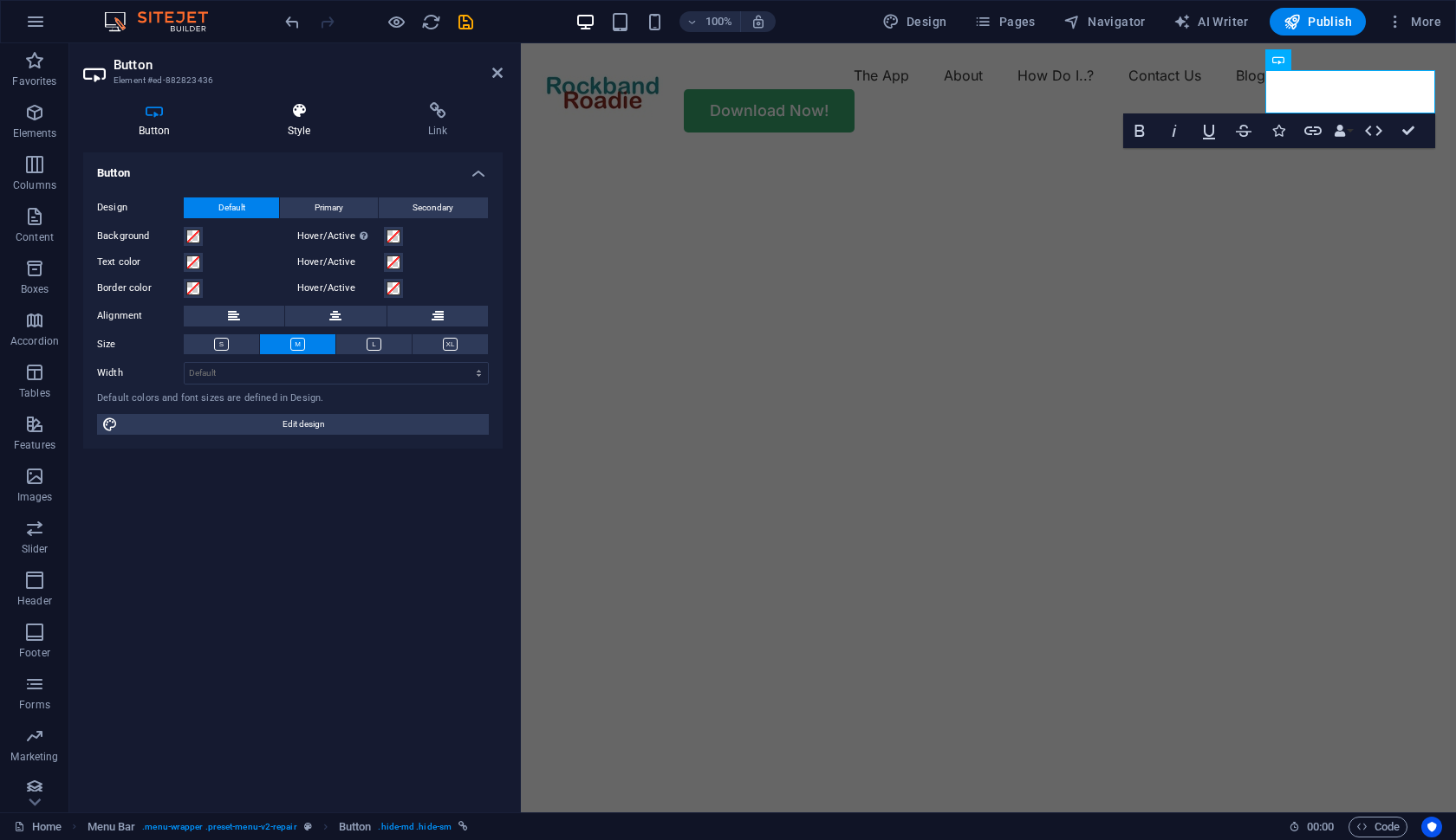
click at [303, 113] on icon at bounding box center [298, 110] width 134 height 17
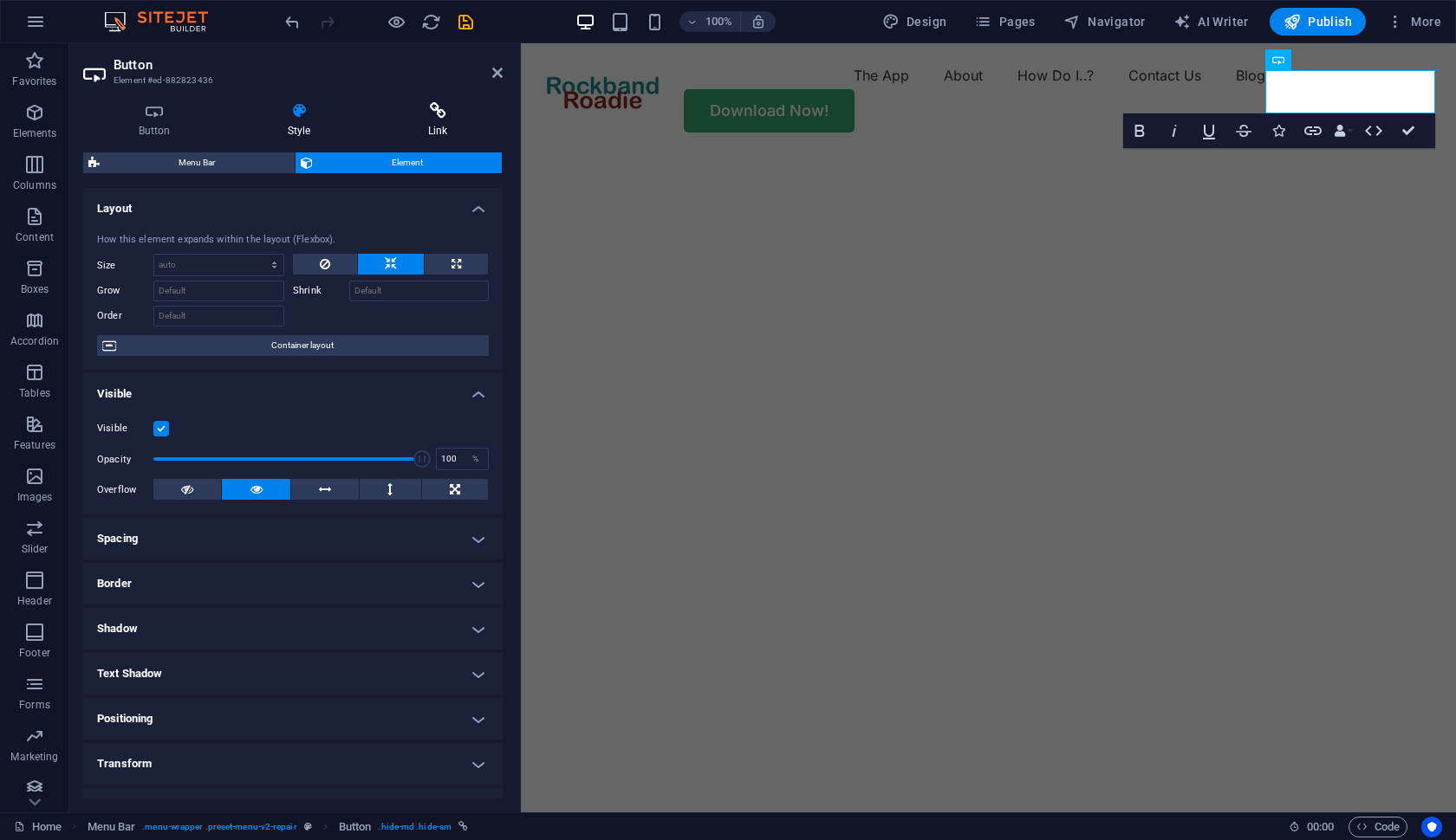
click at [434, 113] on icon at bounding box center [437, 110] width 130 height 17
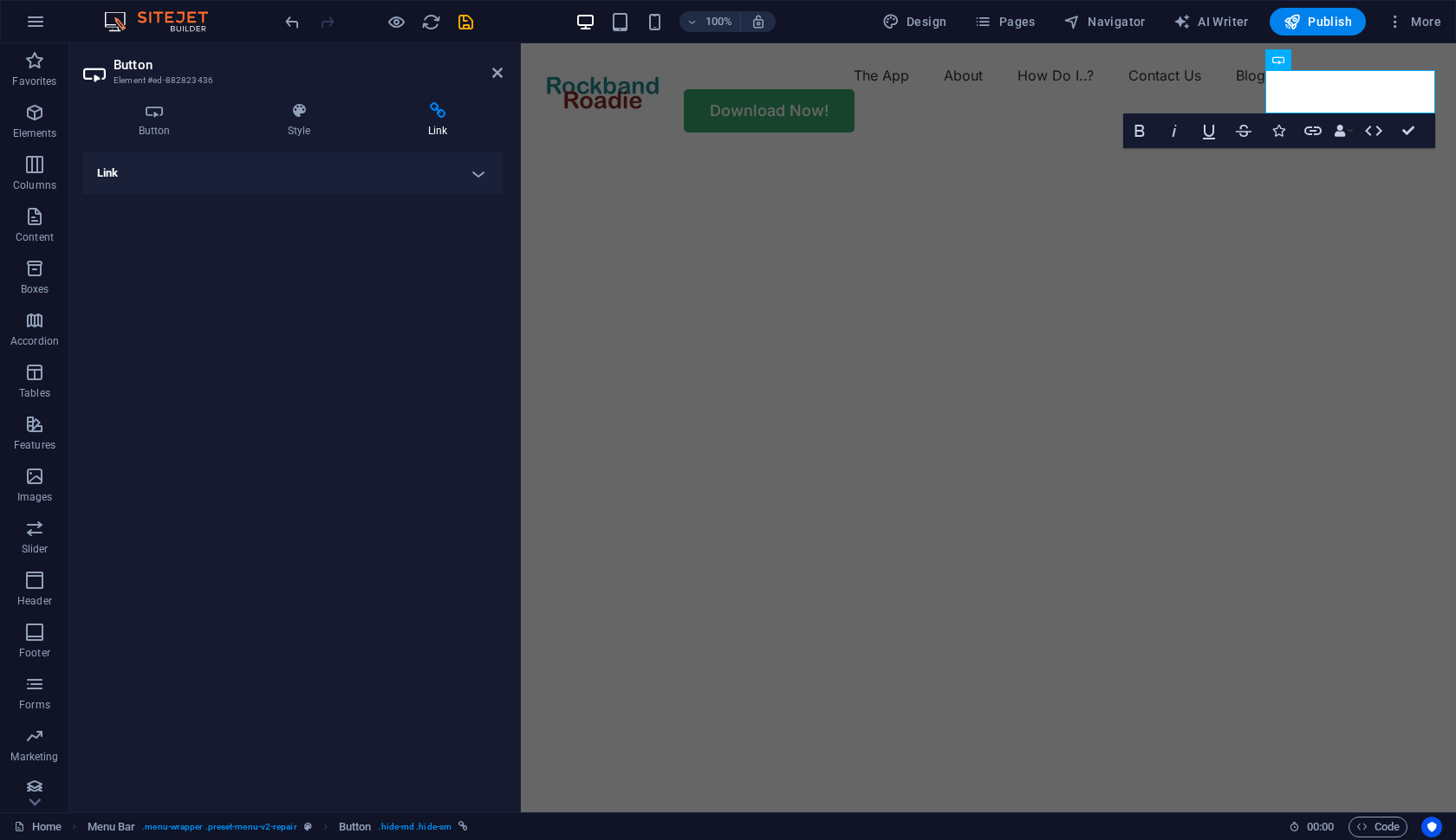
click at [479, 173] on h4 "Link" at bounding box center [292, 173] width 419 height 42
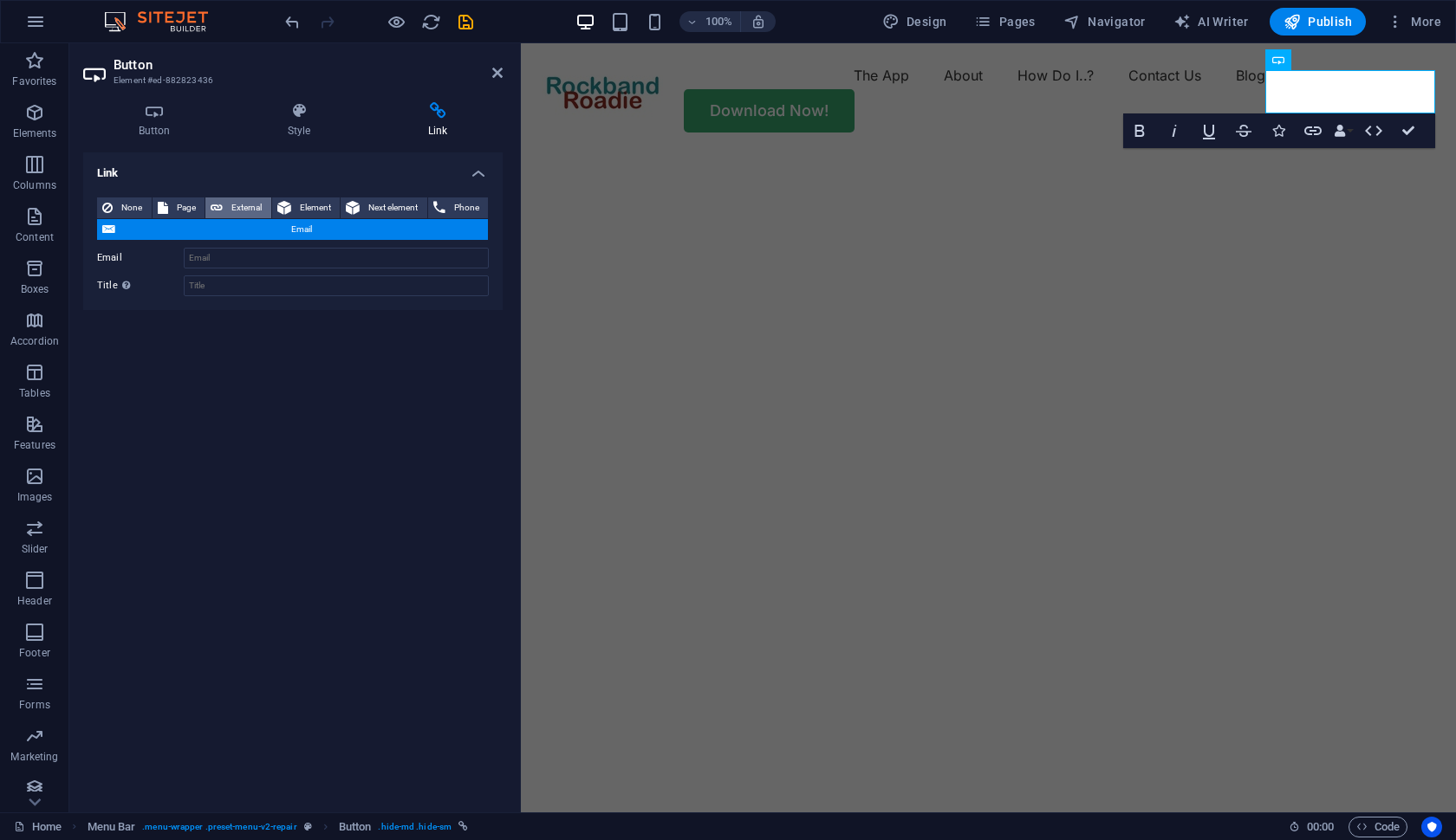
click at [232, 200] on span "External" at bounding box center [247, 207] width 38 height 21
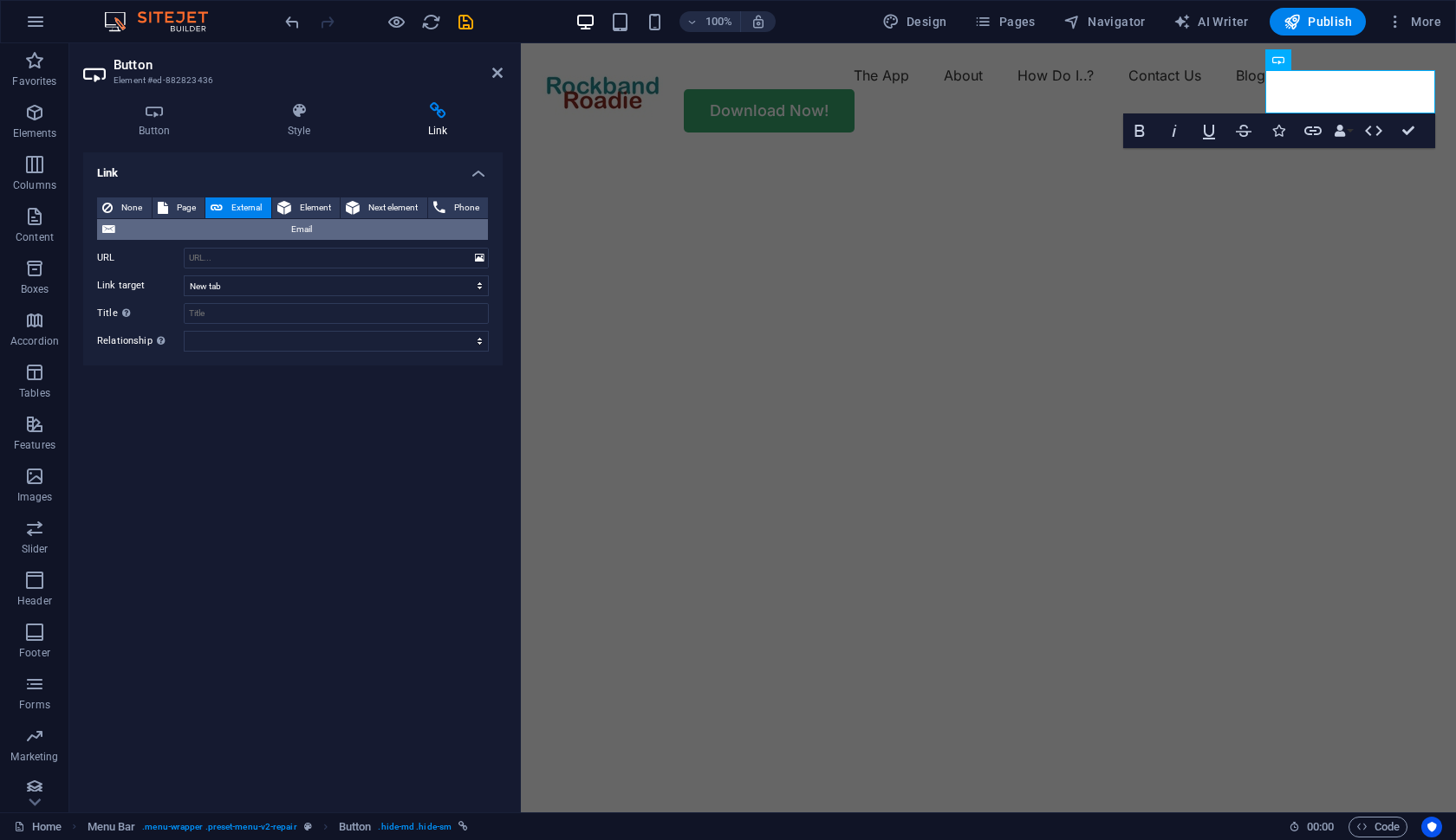
click at [114, 225] on icon at bounding box center [108, 229] width 13 height 21
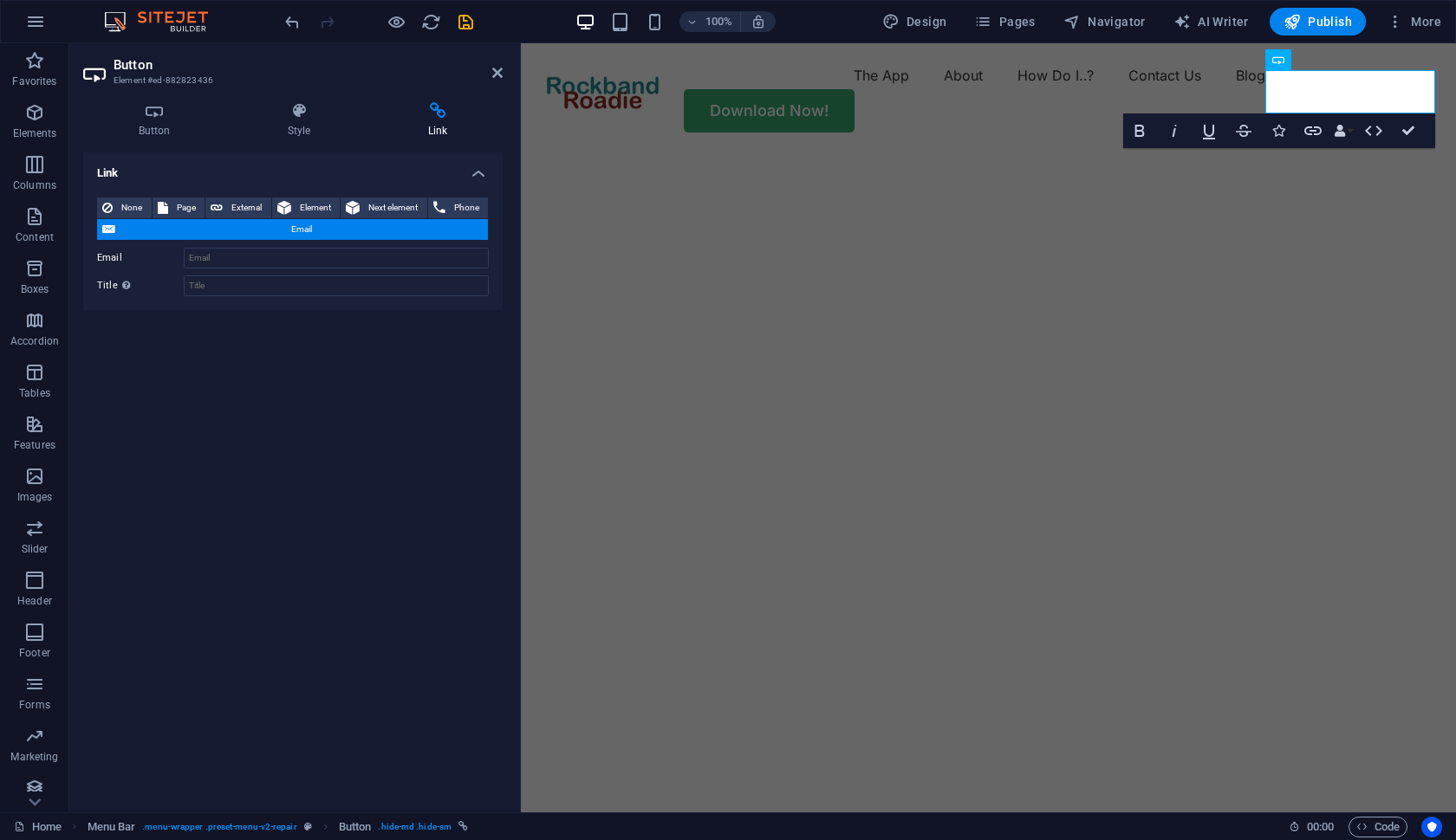
click at [114, 225] on icon at bounding box center [108, 229] width 13 height 21
click at [240, 206] on span "External" at bounding box center [247, 207] width 38 height 21
select select "blank"
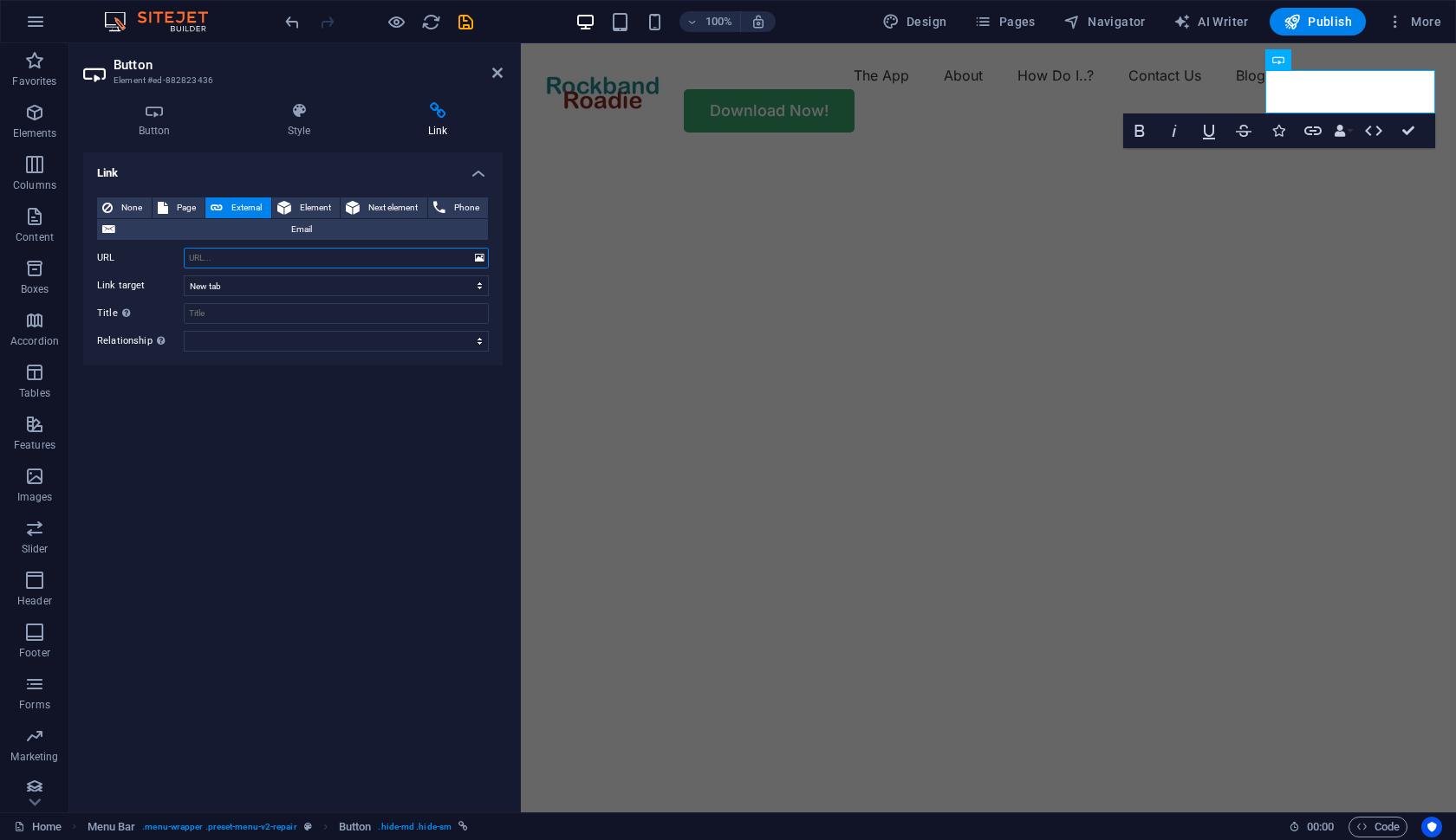
click at [243, 257] on input "URL" at bounding box center [336, 258] width 305 height 21
click at [298, 492] on div "Link None Page External Element Next element Phone Email Page Home Blog Subpage…" at bounding box center [292, 475] width 419 height 646
click at [1322, 17] on span "Publish" at bounding box center [1317, 21] width 68 height 17
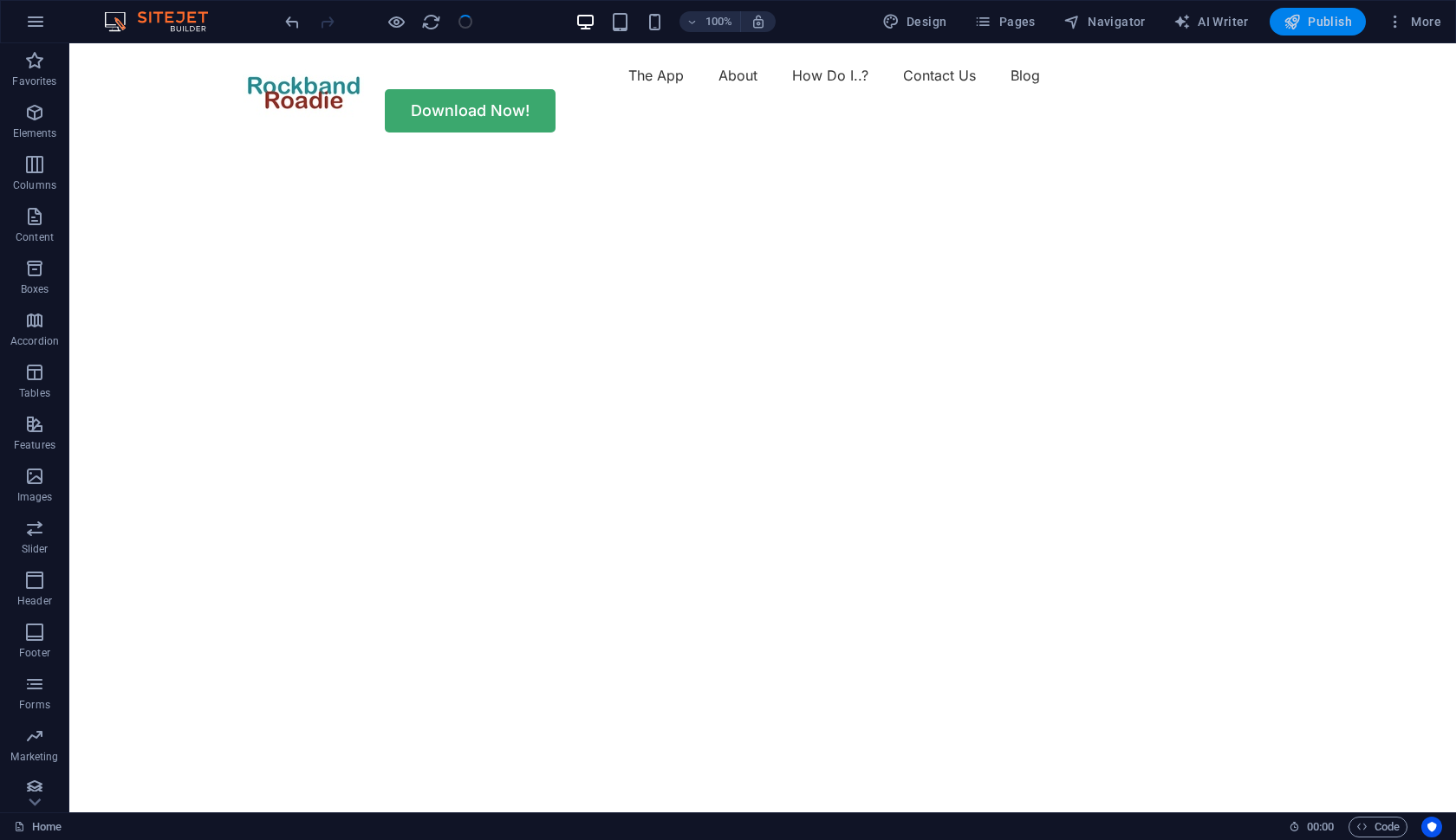
click at [1320, 24] on span "Publish" at bounding box center [1317, 21] width 68 height 17
